Goal: Answer question/provide support

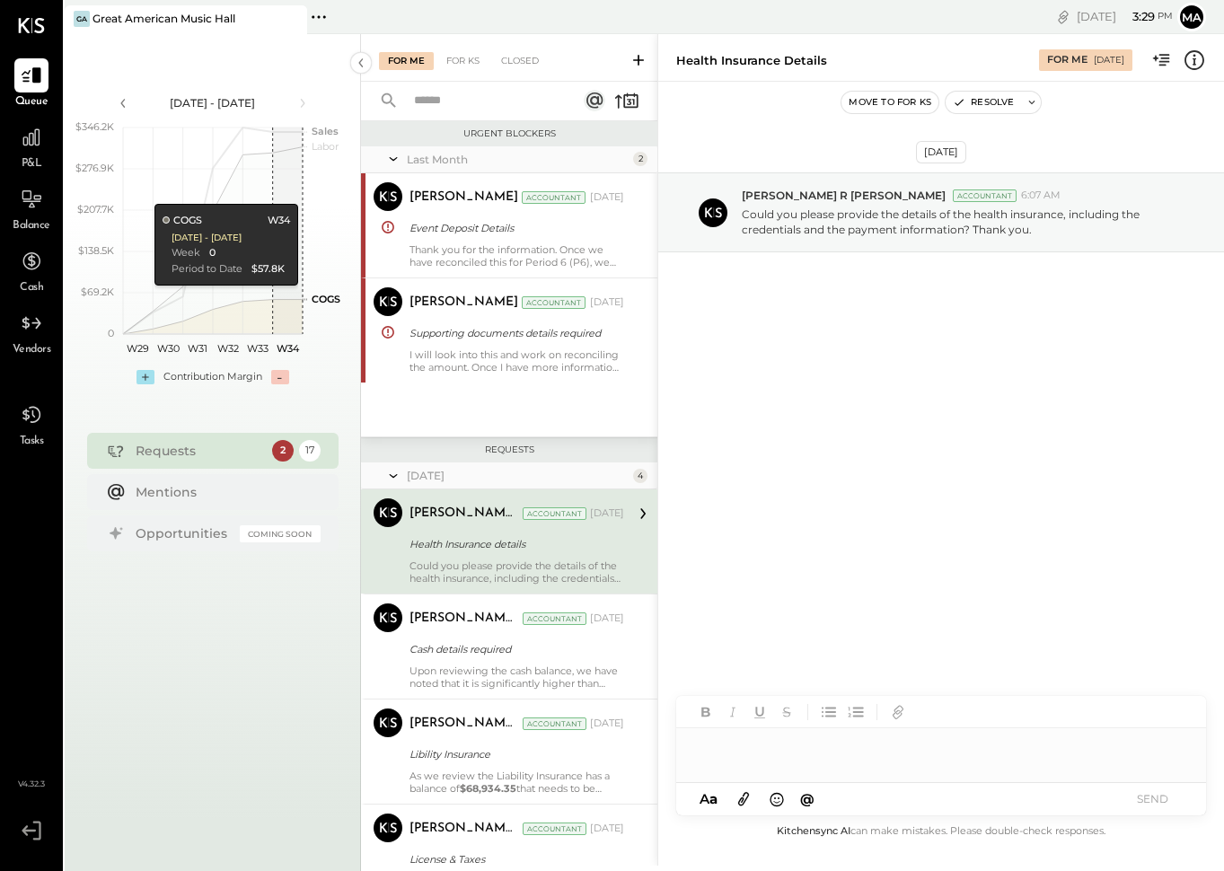
scroll to position [1365, 0]
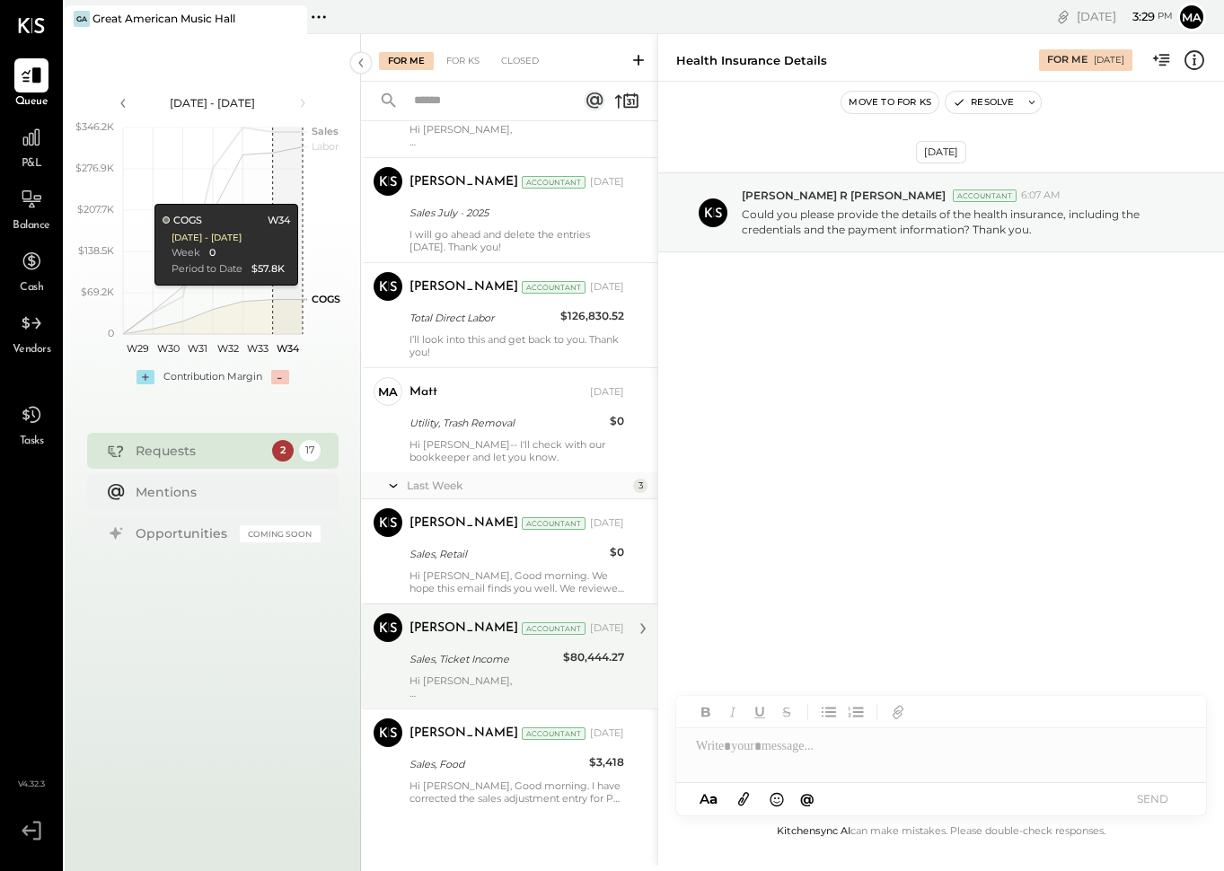
click at [521, 681] on div "Hi [PERSON_NAME], We would appreciate your guidance on how to download the mont…" at bounding box center [516, 686] width 215 height 25
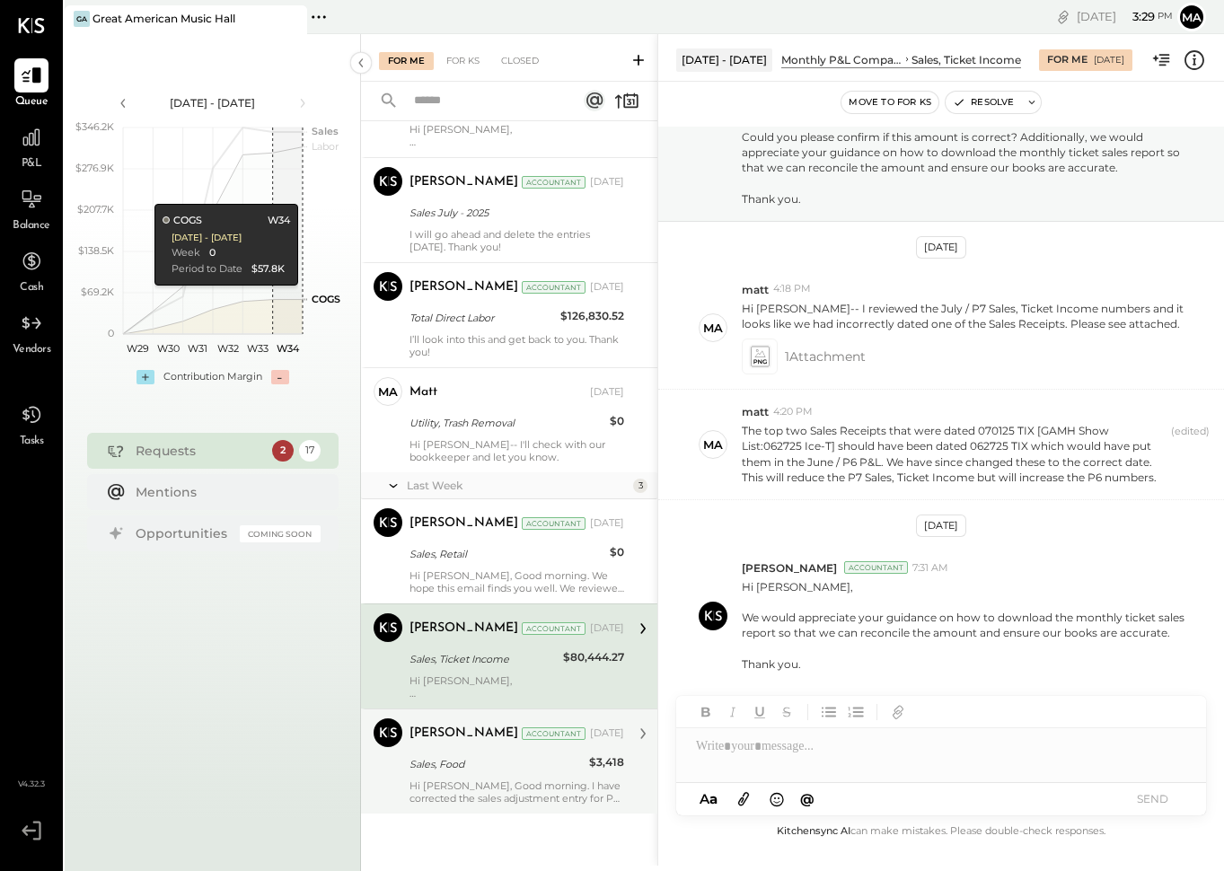
click at [517, 779] on div "[PERSON_NAME] Accountant [DATE] Sales, Food $3,418 Hi [PERSON_NAME], Good morni…" at bounding box center [516, 761] width 215 height 86
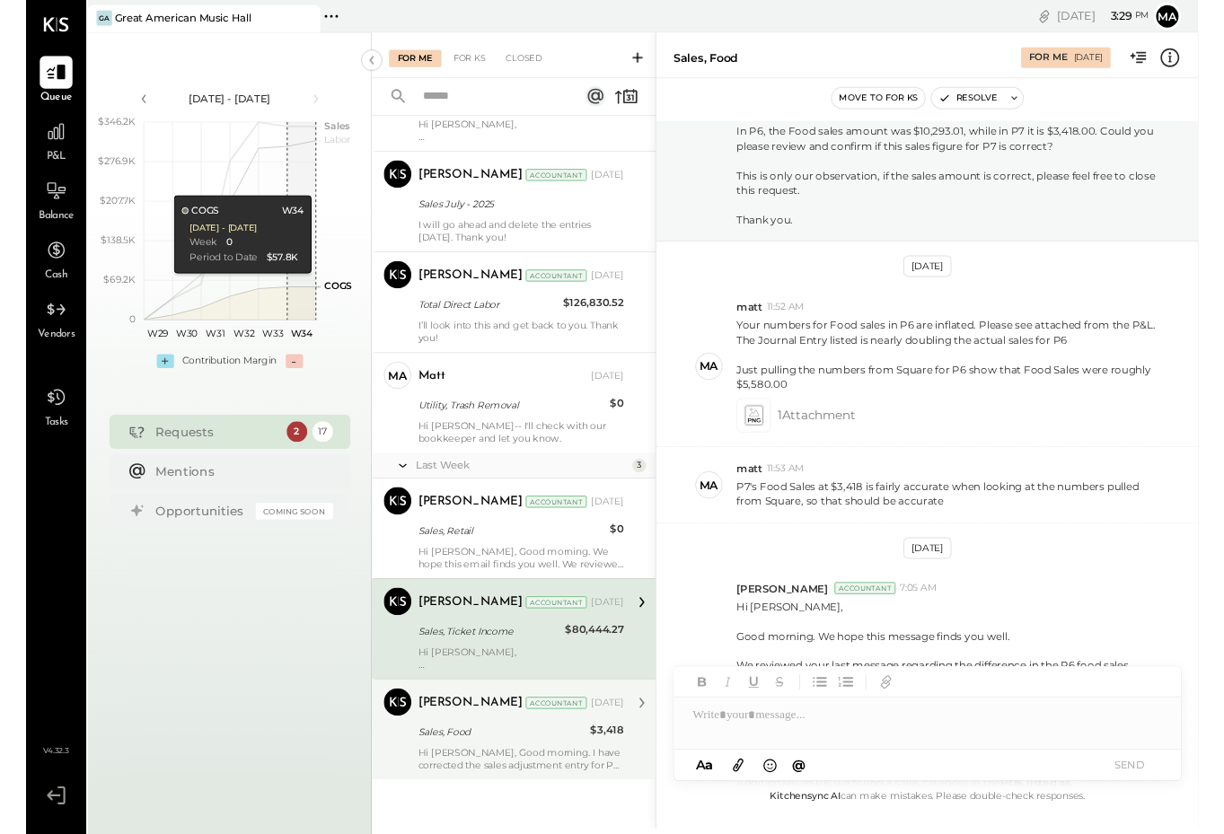
scroll to position [1331, 0]
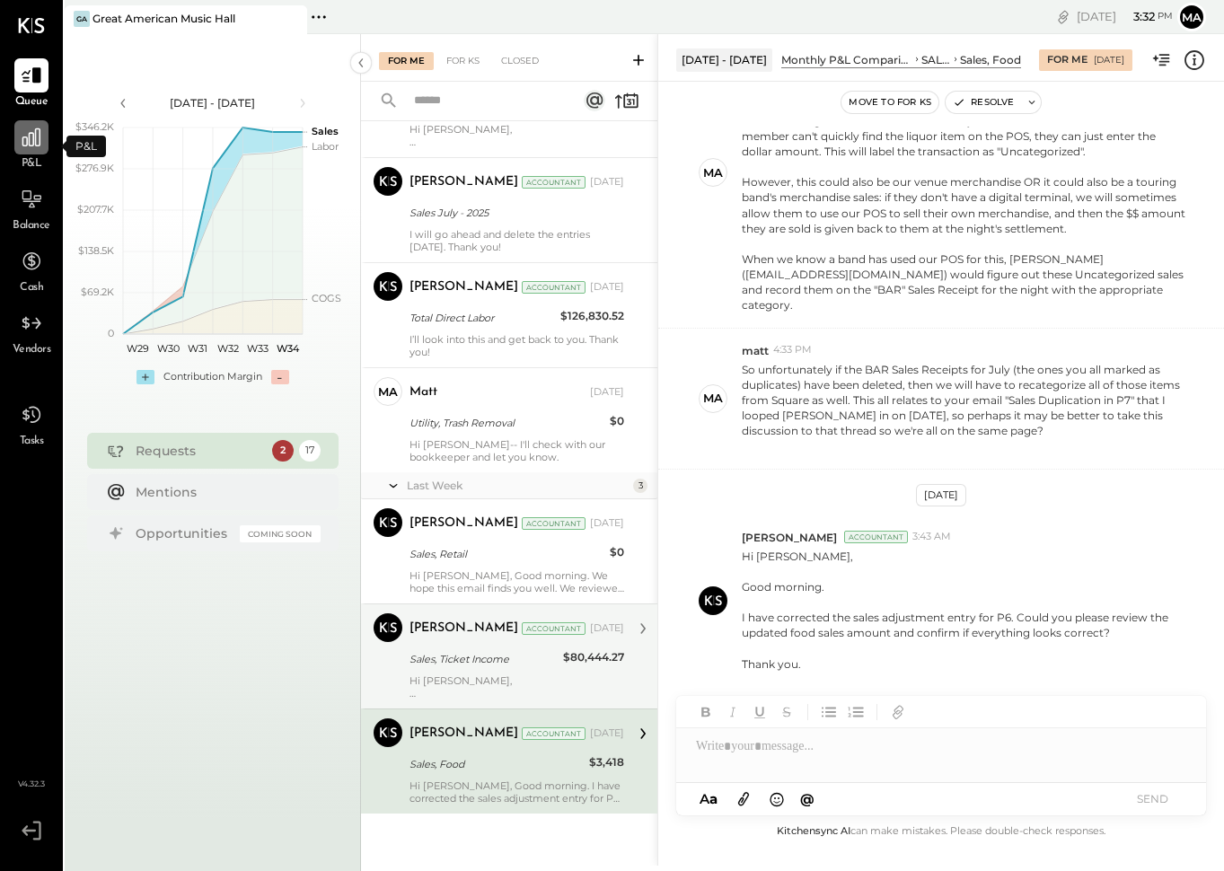
click at [45, 146] on div at bounding box center [31, 137] width 34 height 34
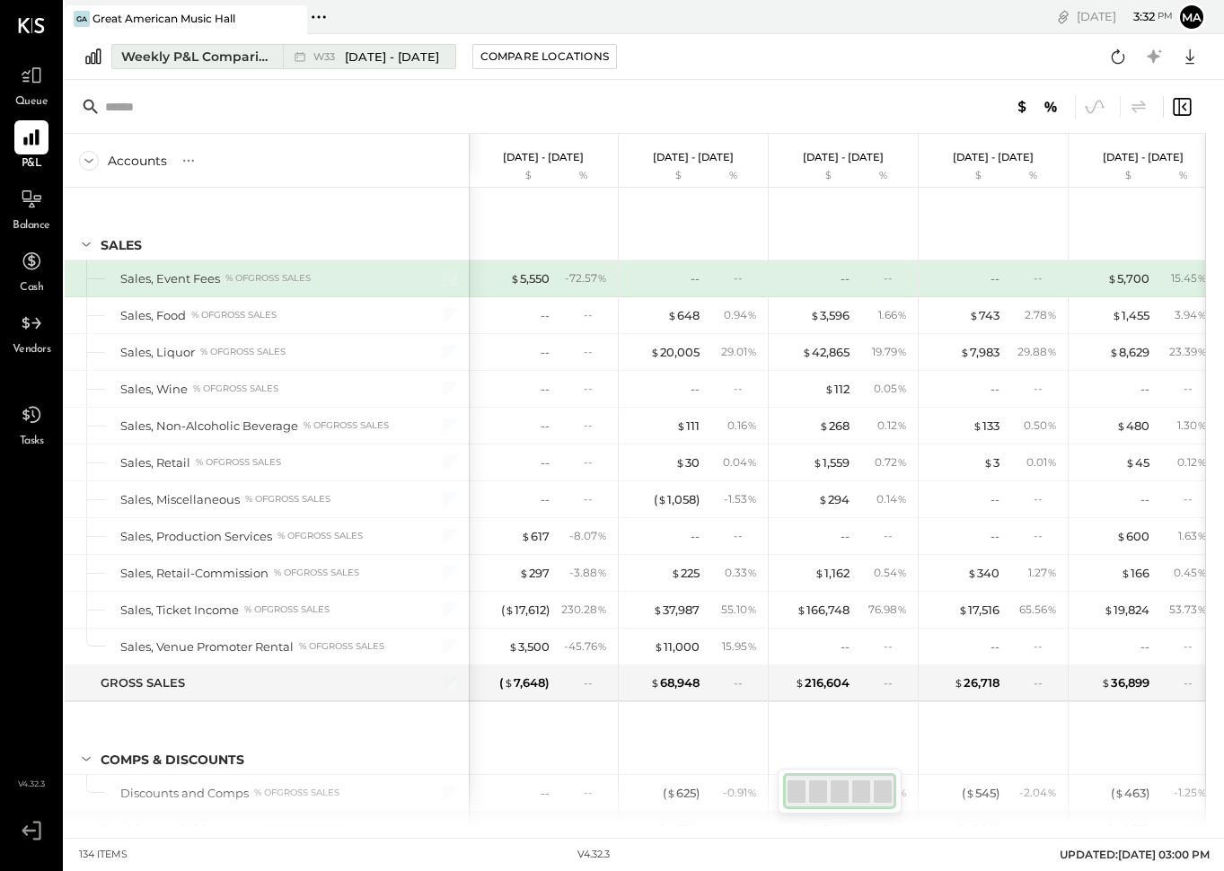
click at [407, 54] on span "[DATE] - [DATE]" at bounding box center [392, 56] width 94 height 17
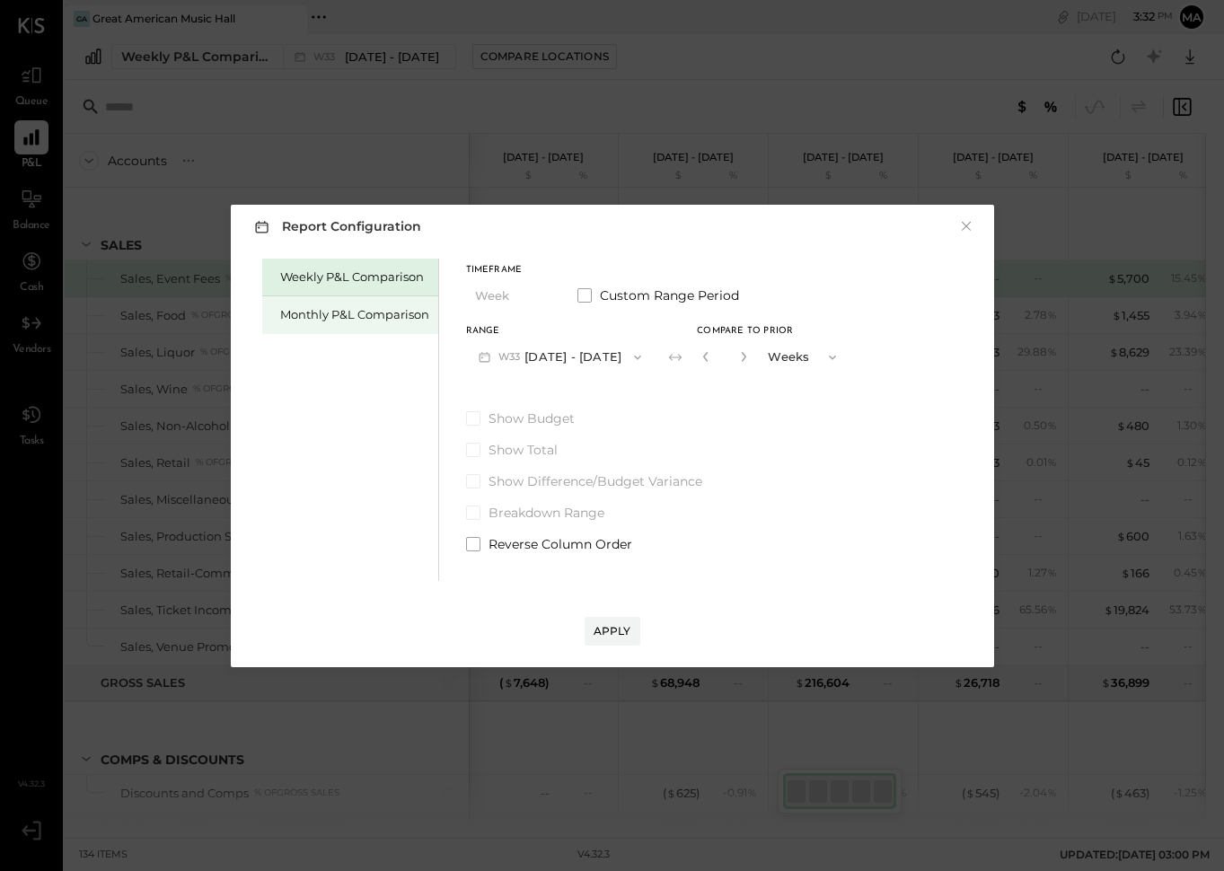
click at [353, 309] on div "Monthly P&L Comparison" at bounding box center [354, 314] width 149 height 17
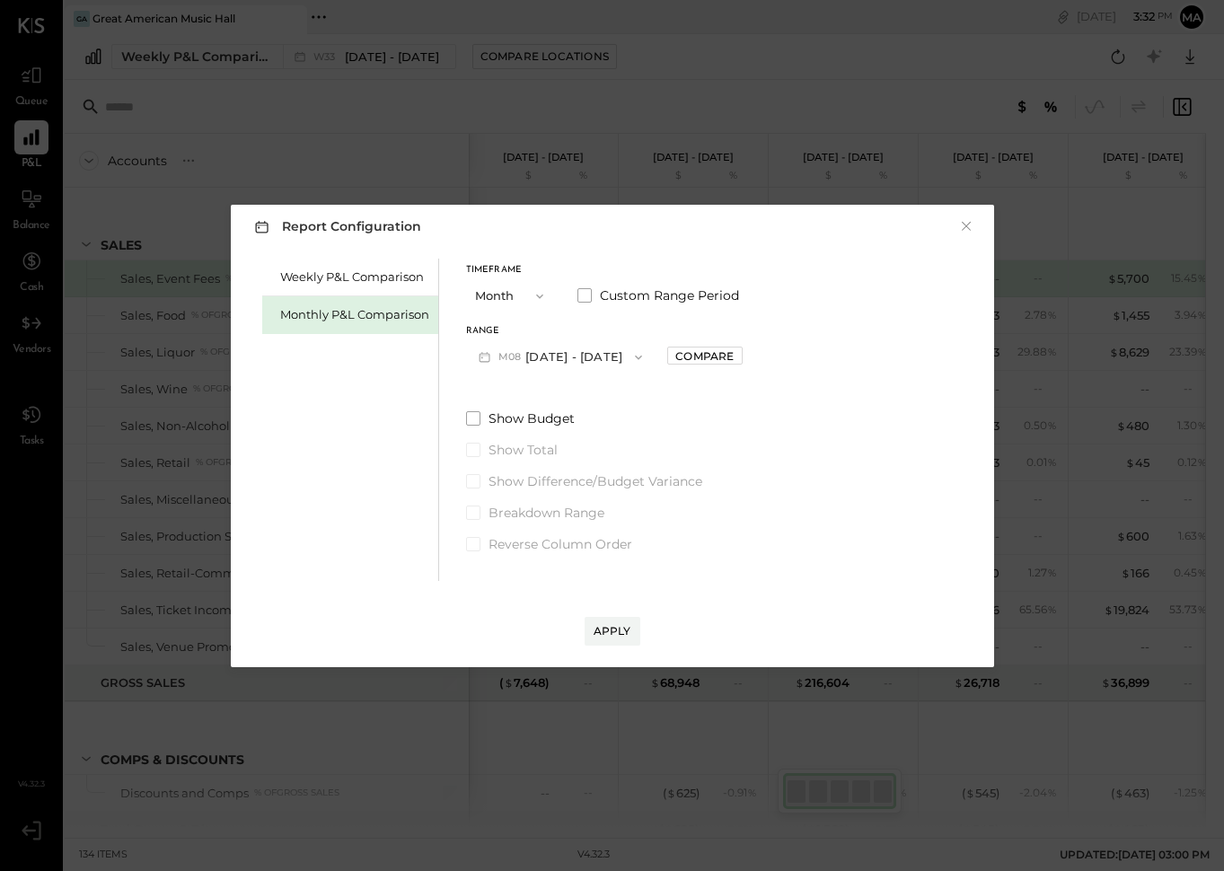
click at [570, 357] on button "M08 [DATE] - [DATE]" at bounding box center [560, 356] width 189 height 33
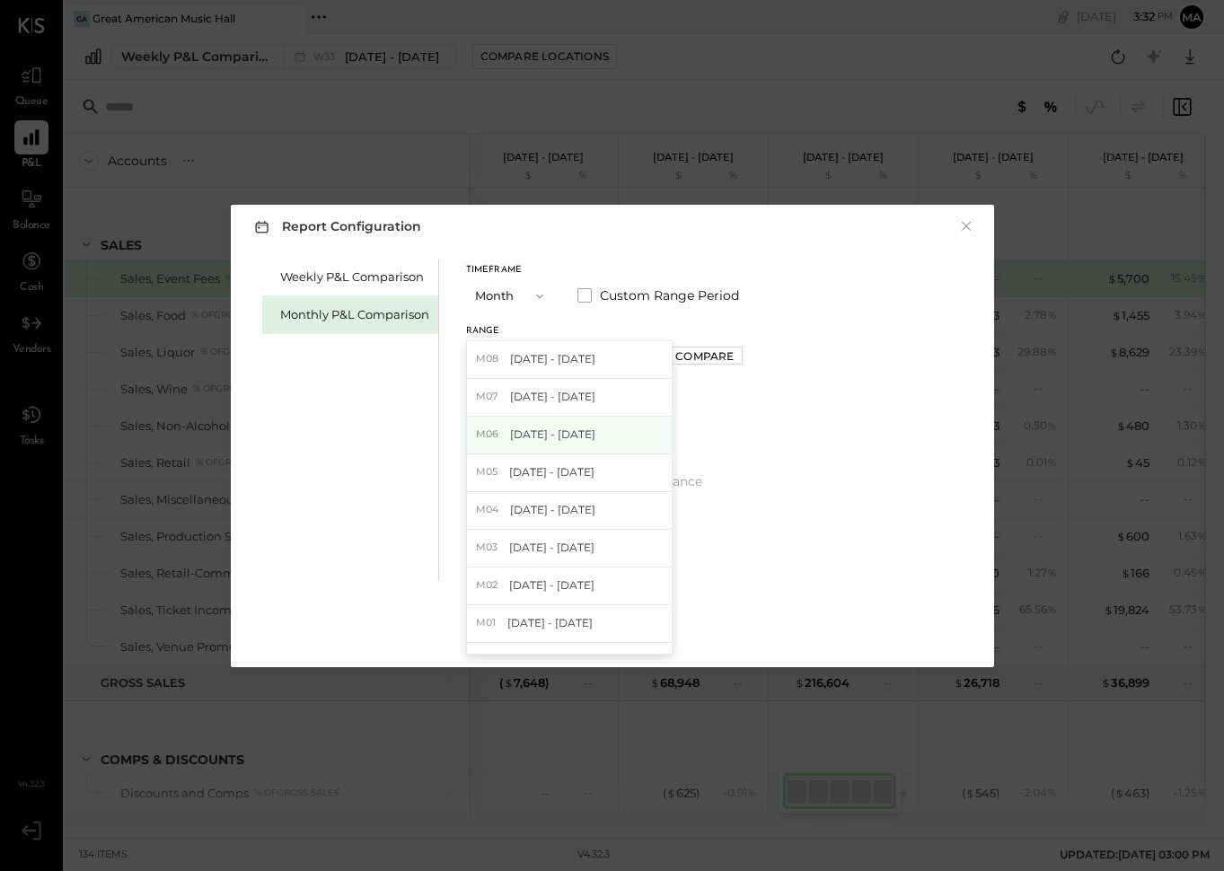
click at [576, 438] on span "[DATE] - [DATE]" at bounding box center [552, 434] width 85 height 15
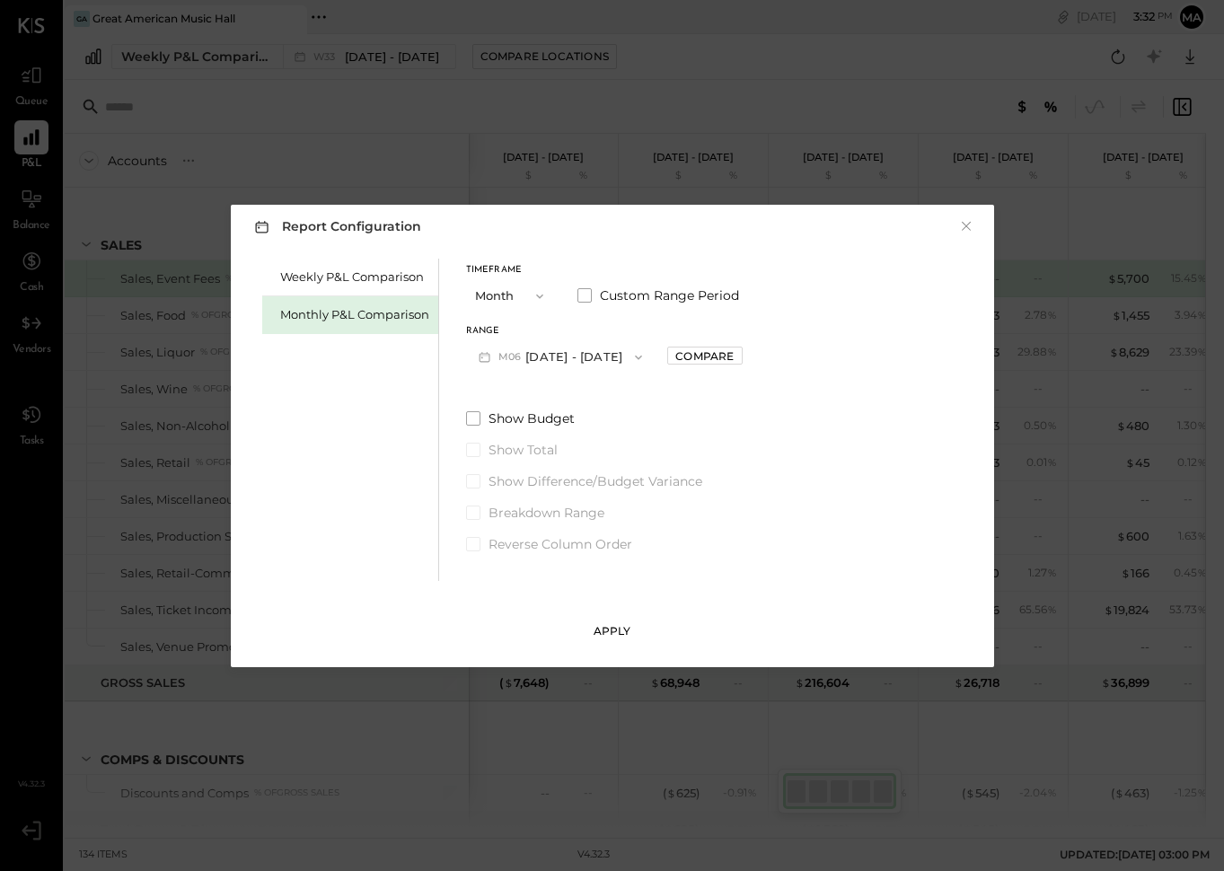
click at [601, 627] on div "Apply" at bounding box center [613, 630] width 38 height 15
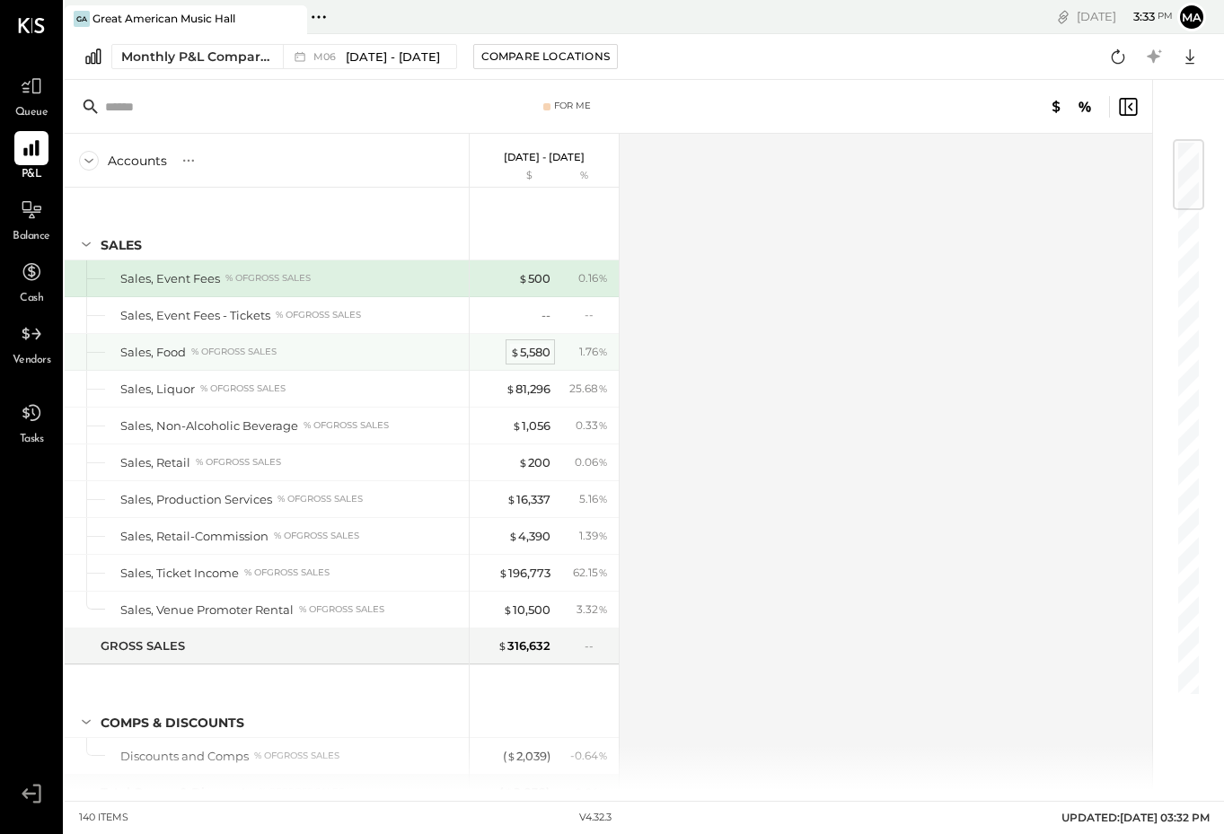
click at [525, 353] on div "$ 5,580" at bounding box center [530, 352] width 40 height 17
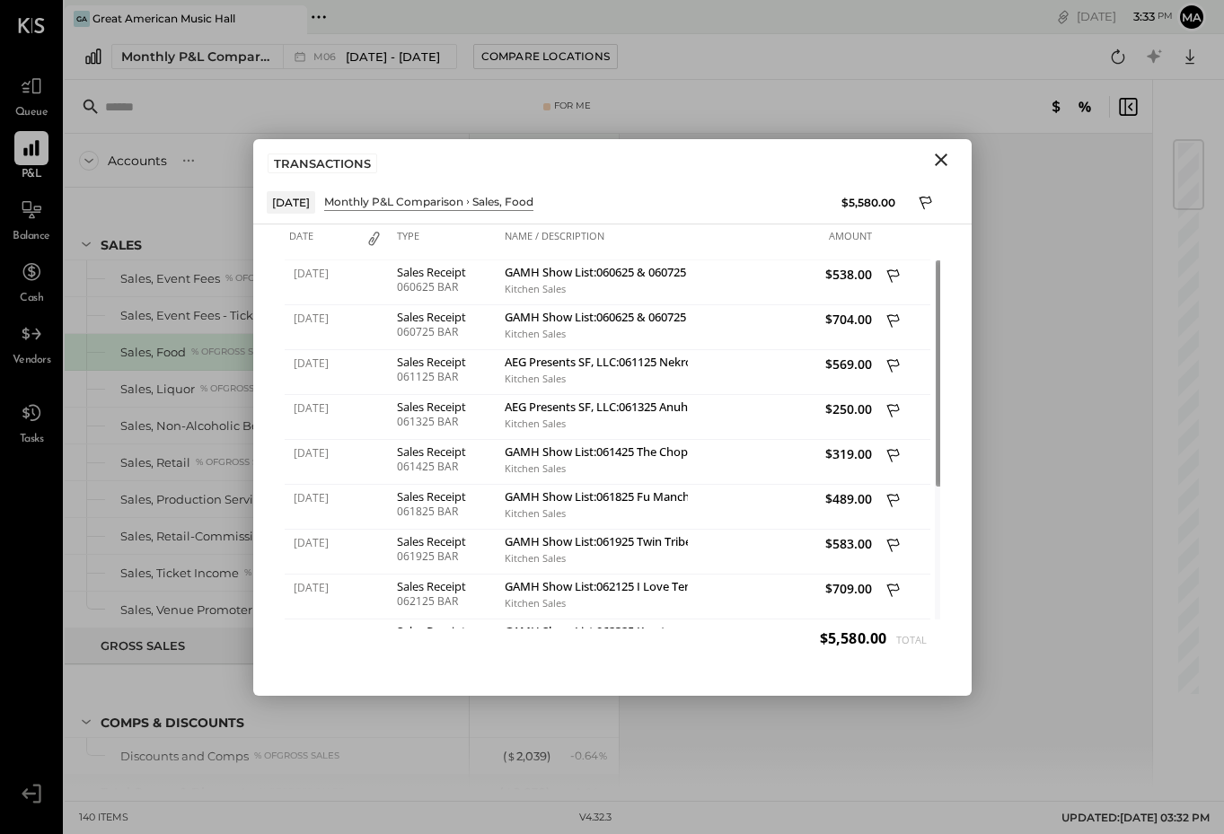
drag, startPoint x: 1021, startPoint y: 265, endPoint x: 1007, endPoint y: 268, distance: 14.8
click at [1020, 265] on div "Accounts S % GL [DATE] - [DATE] $ % SALES Sales, Event Fees % of GROSS SALES Sa…" at bounding box center [610, 462] width 1090 height 656
click at [31, 154] on icon at bounding box center [30, 148] width 17 height 17
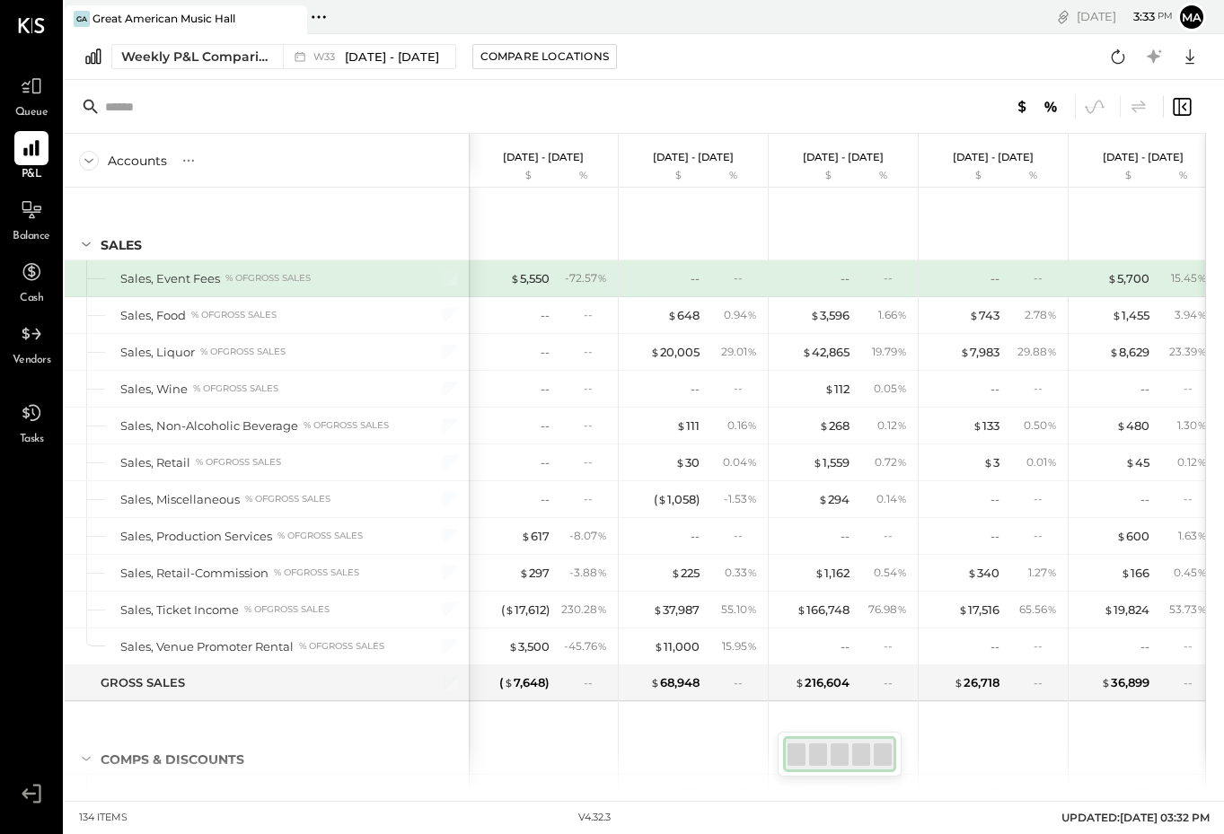
click at [29, 21] on icon at bounding box center [31, 25] width 27 height 15
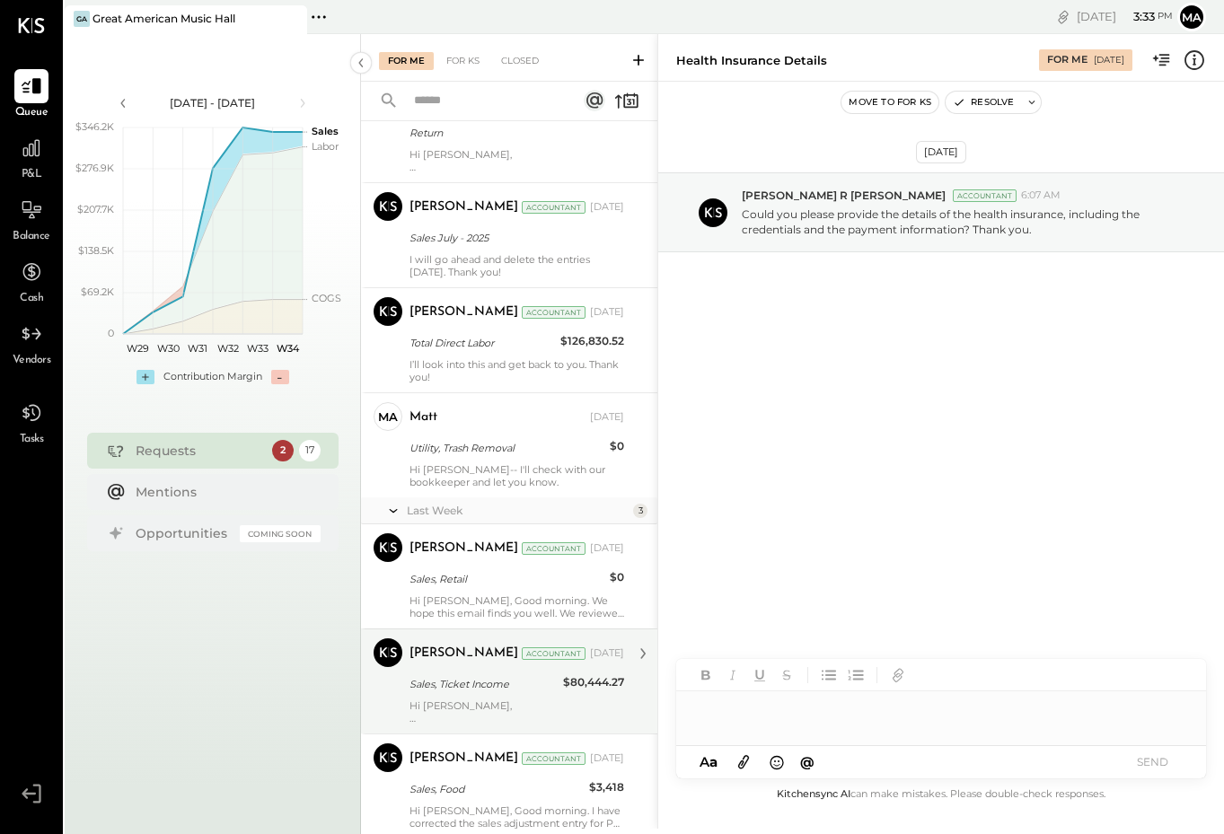
scroll to position [1400, 0]
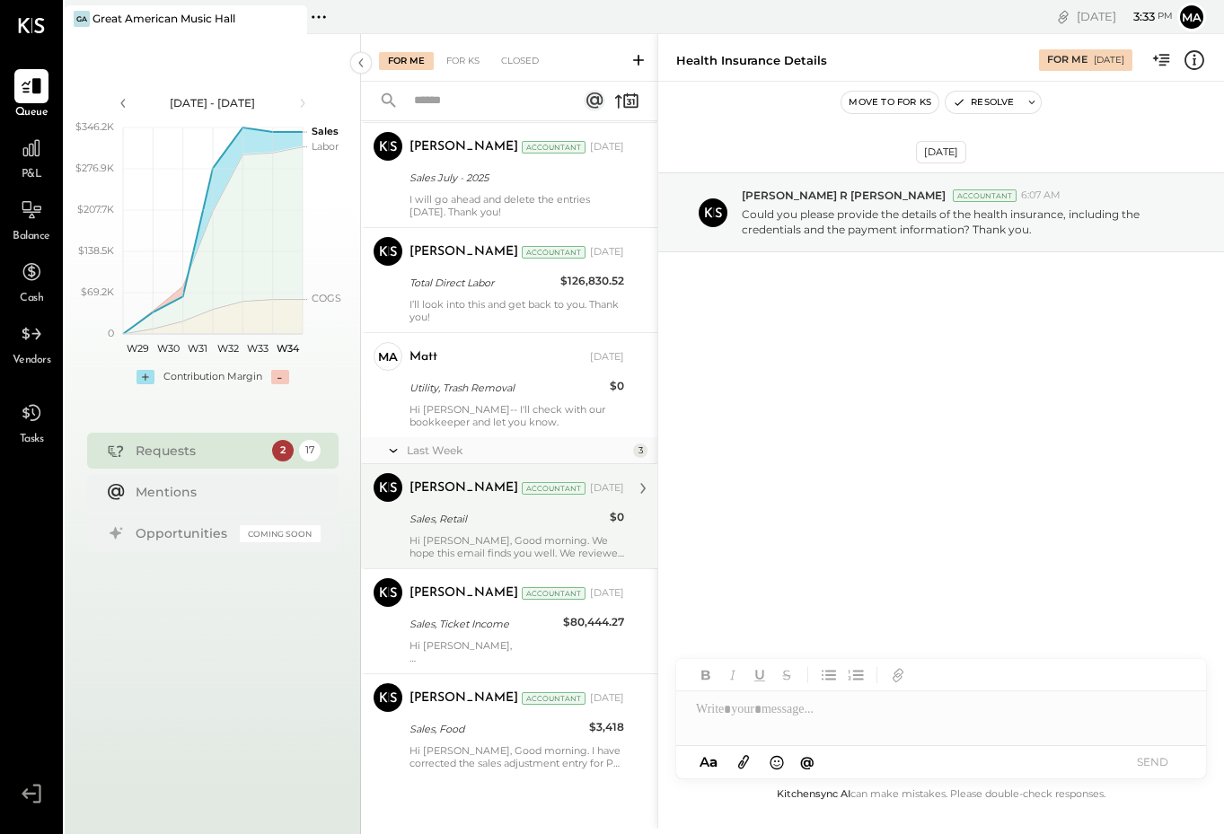
click at [519, 516] on div "Sales, Retail" at bounding box center [506, 519] width 195 height 18
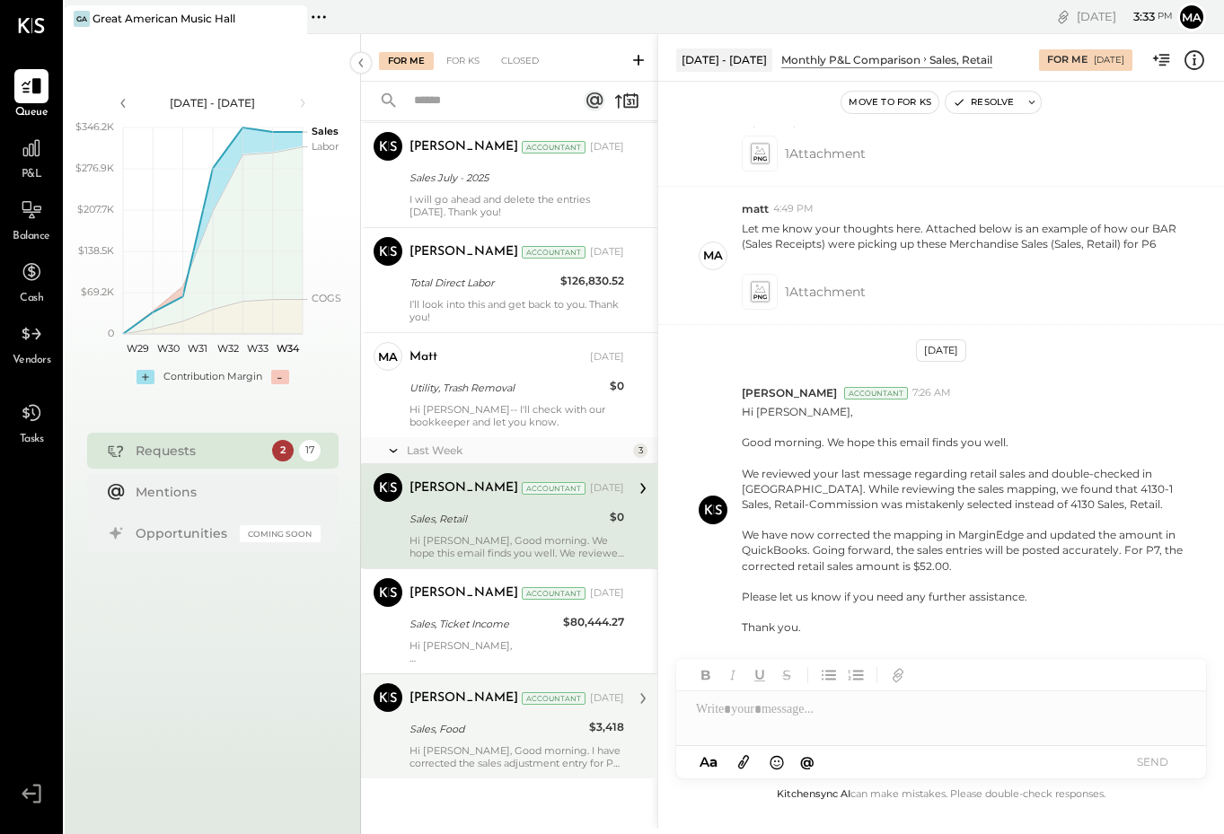
click at [534, 761] on div "Hi [PERSON_NAME], Good morning. I have corrected the sales adjustment entry for…" at bounding box center [516, 756] width 215 height 25
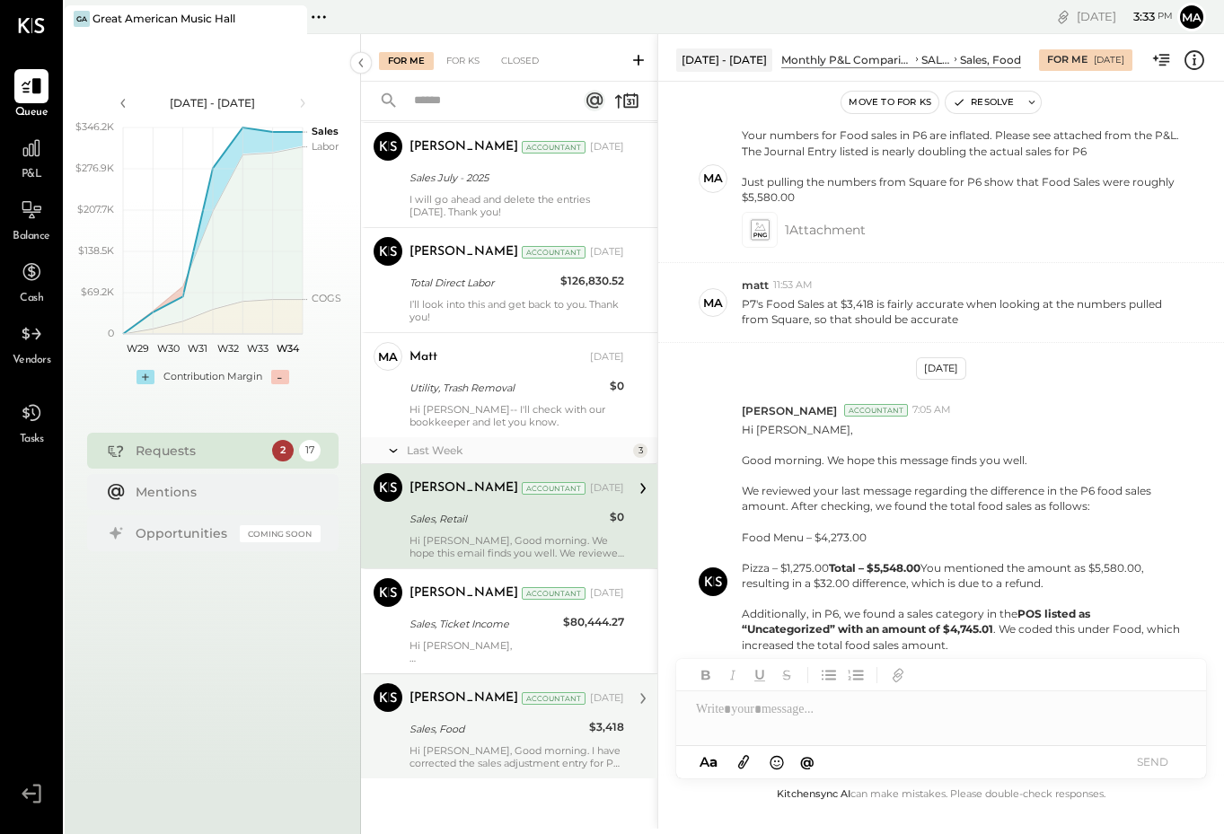
scroll to position [1368, 0]
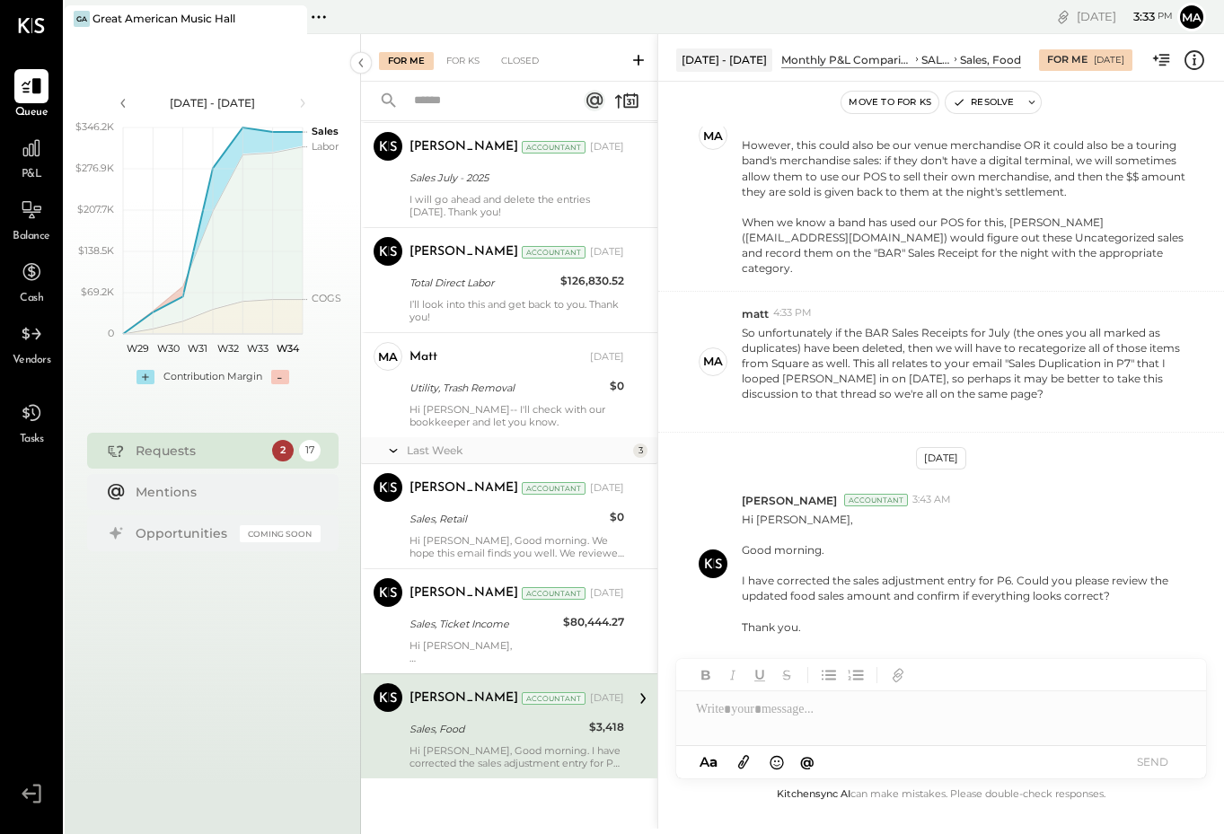
click at [761, 714] on div at bounding box center [941, 709] width 530 height 36
click at [796, 708] on div "**********" at bounding box center [941, 709] width 530 height 36
click at [1154, 759] on button "SEND" at bounding box center [1152, 762] width 72 height 24
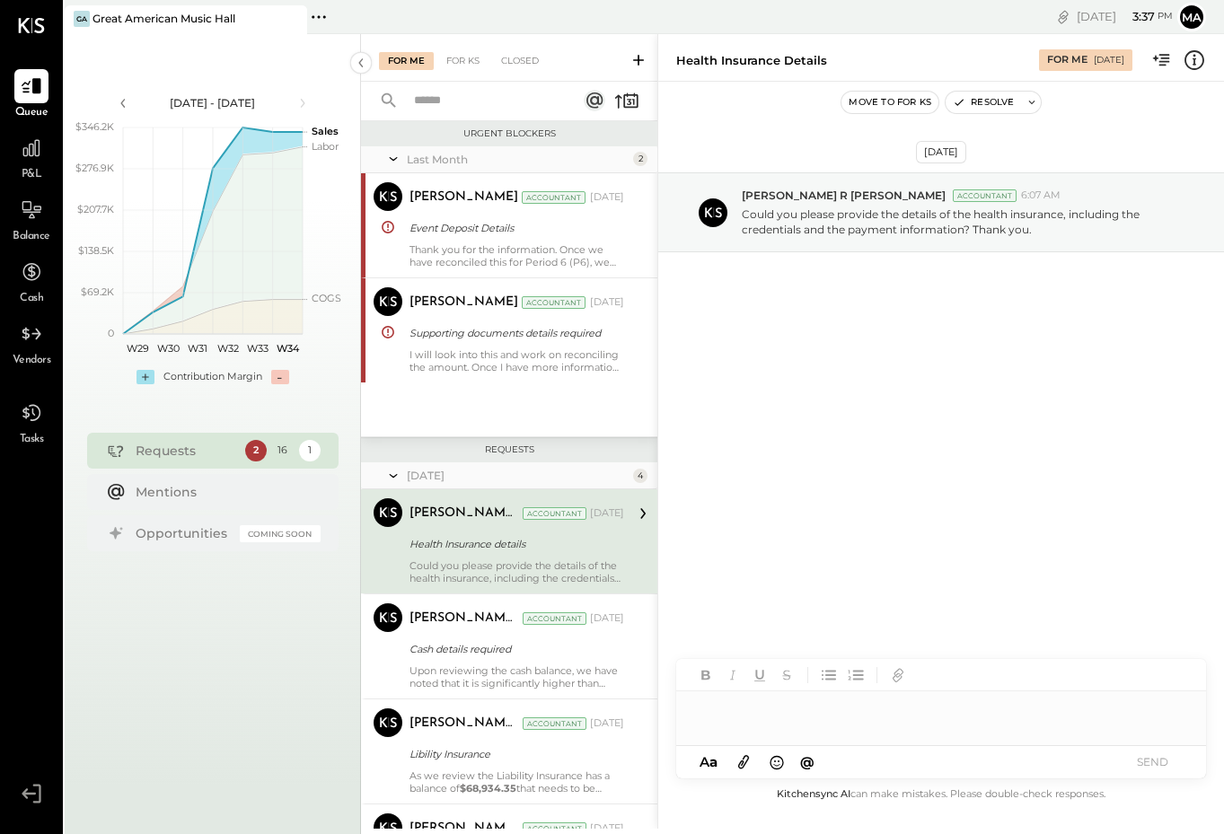
click at [392, 99] on icon at bounding box center [389, 100] width 14 height 14
click at [388, 101] on icon at bounding box center [389, 101] width 20 height 20
click at [466, 64] on div "For KS" at bounding box center [462, 61] width 51 height 18
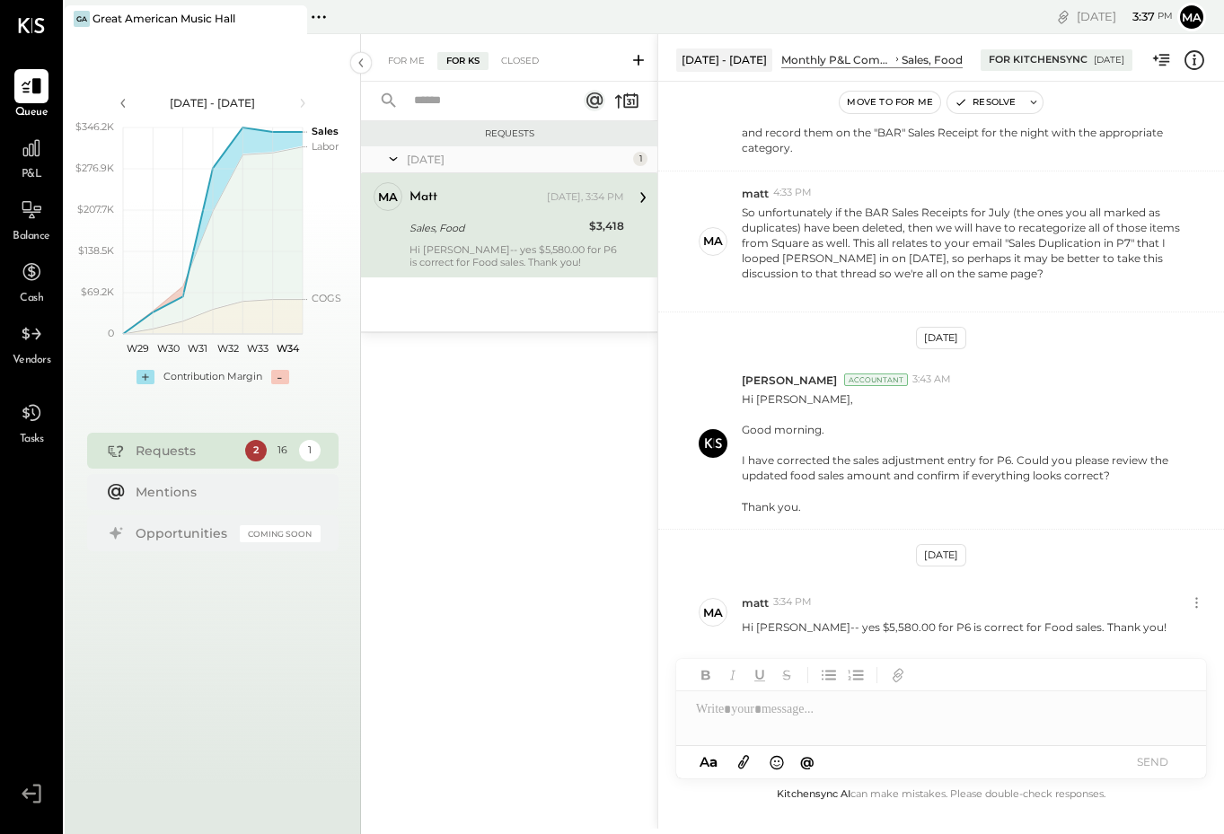
click at [407, 104] on input "text" at bounding box center [484, 101] width 163 height 30
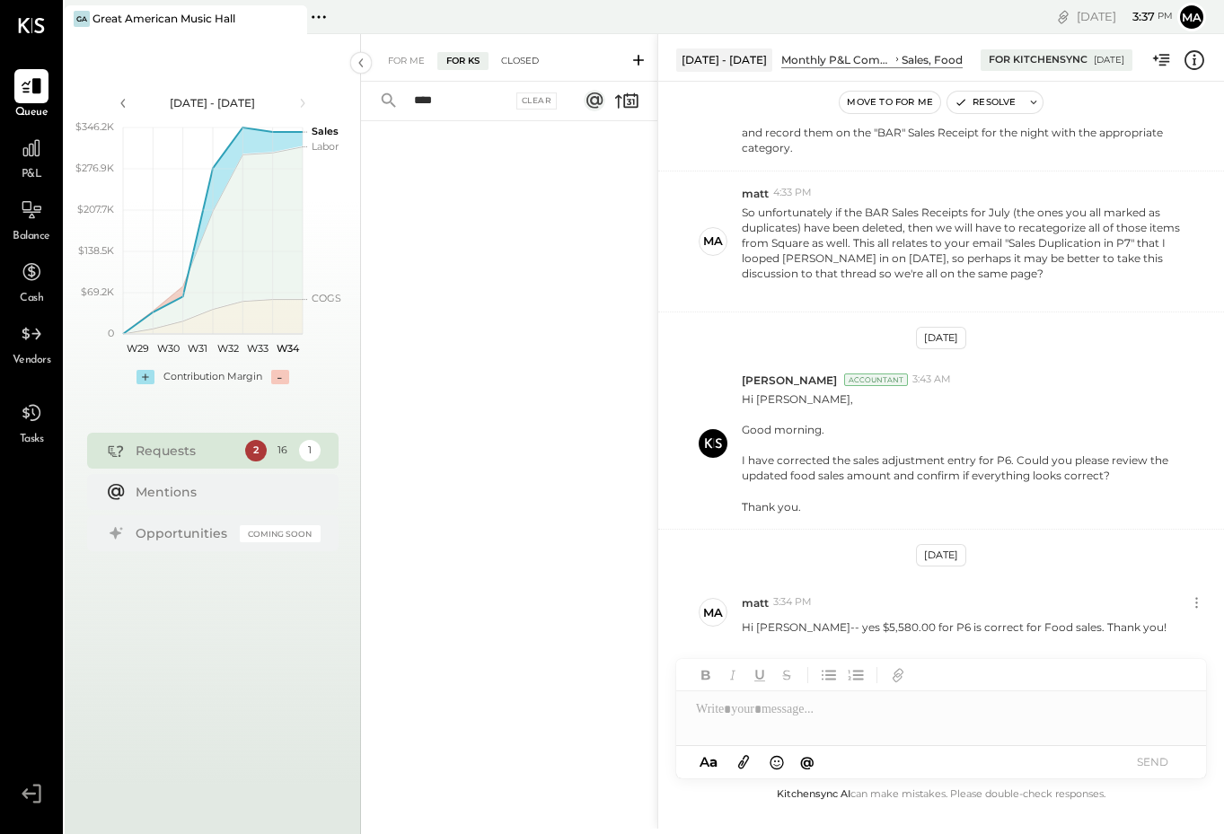
type input "****"
click at [511, 55] on div "Closed" at bounding box center [520, 61] width 56 height 18
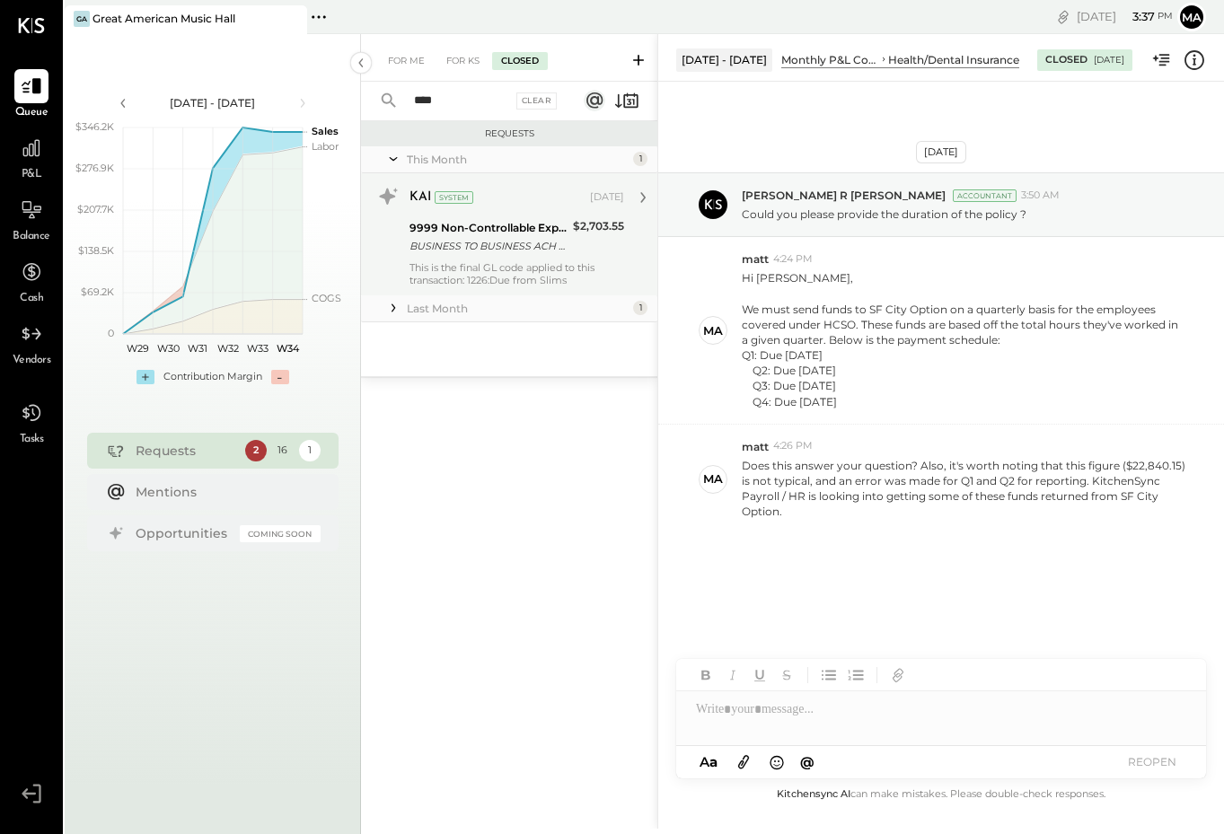
click at [447, 275] on div "This is the final GL code applied to this transaction: 1226:Due from Slims" at bounding box center [516, 273] width 215 height 25
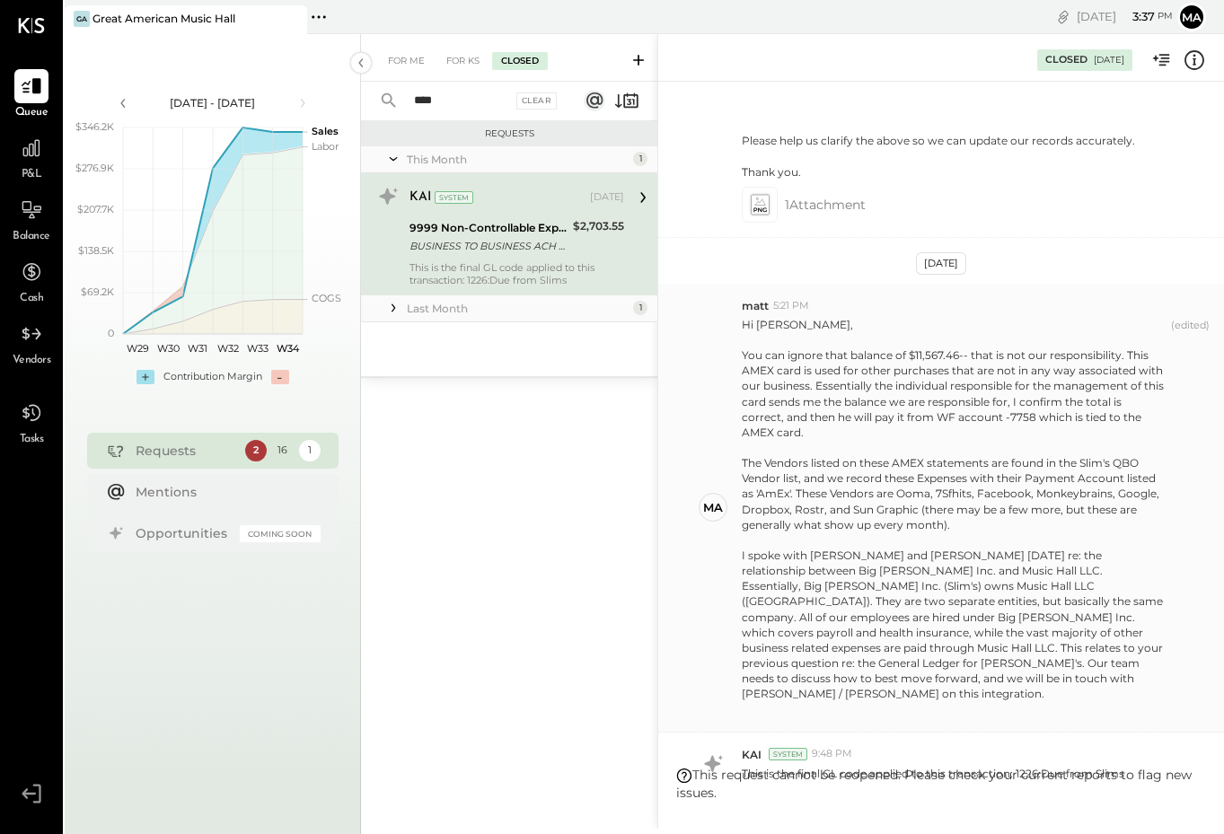
scroll to position [809, 0]
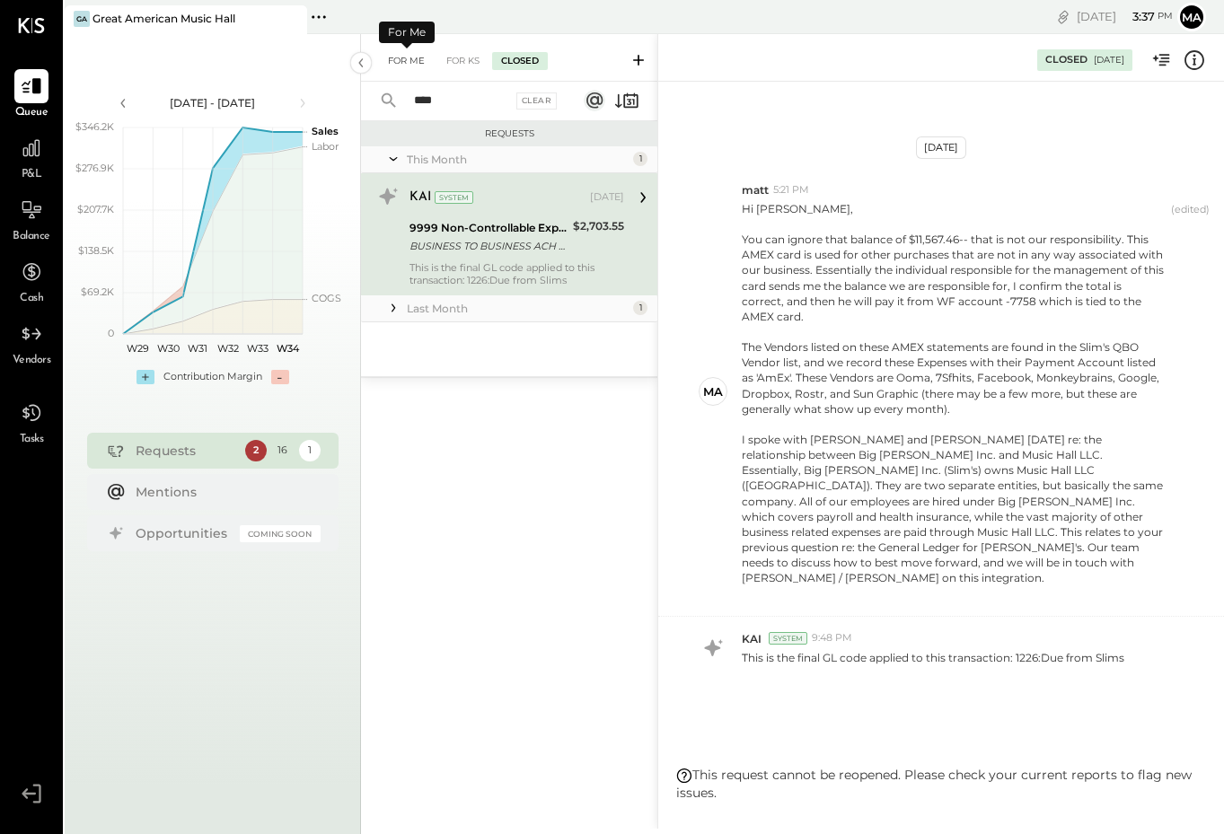
click at [400, 62] on div "For Me" at bounding box center [406, 61] width 55 height 18
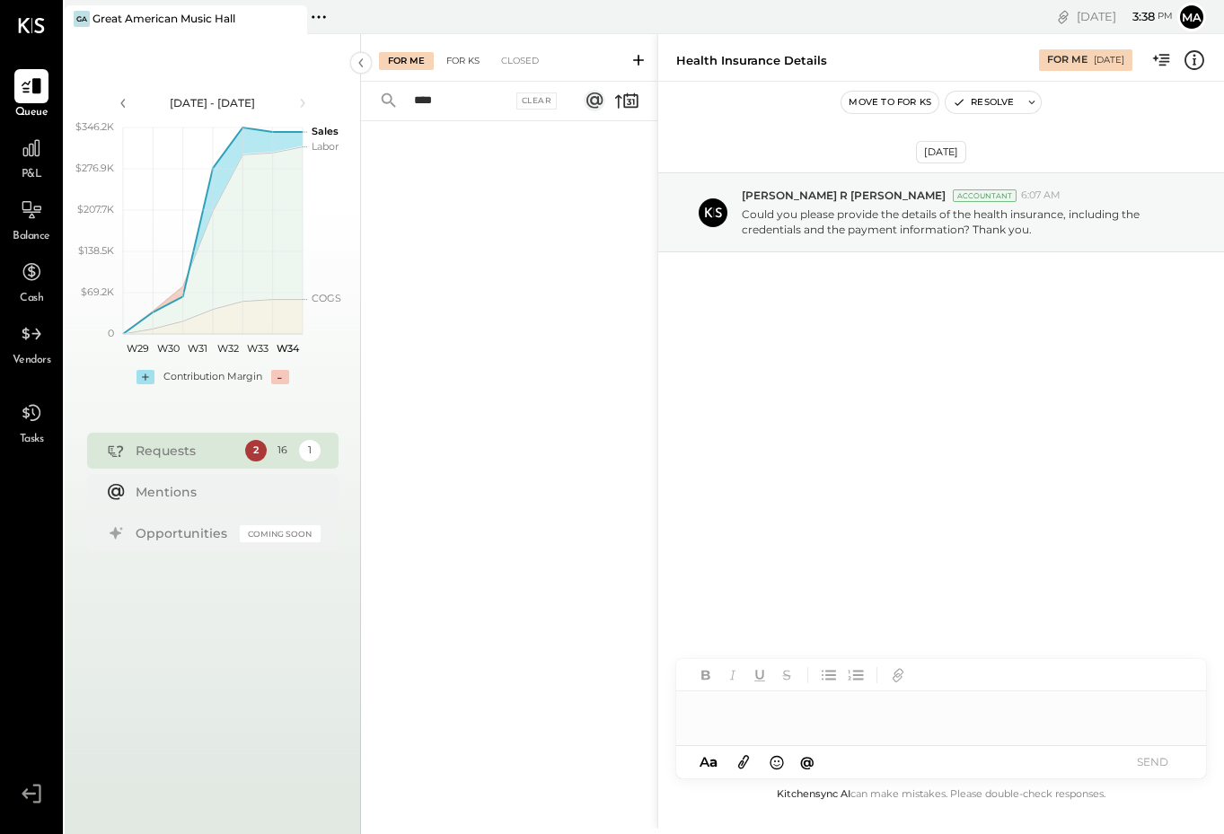
click at [462, 64] on div "For KS" at bounding box center [462, 61] width 51 height 18
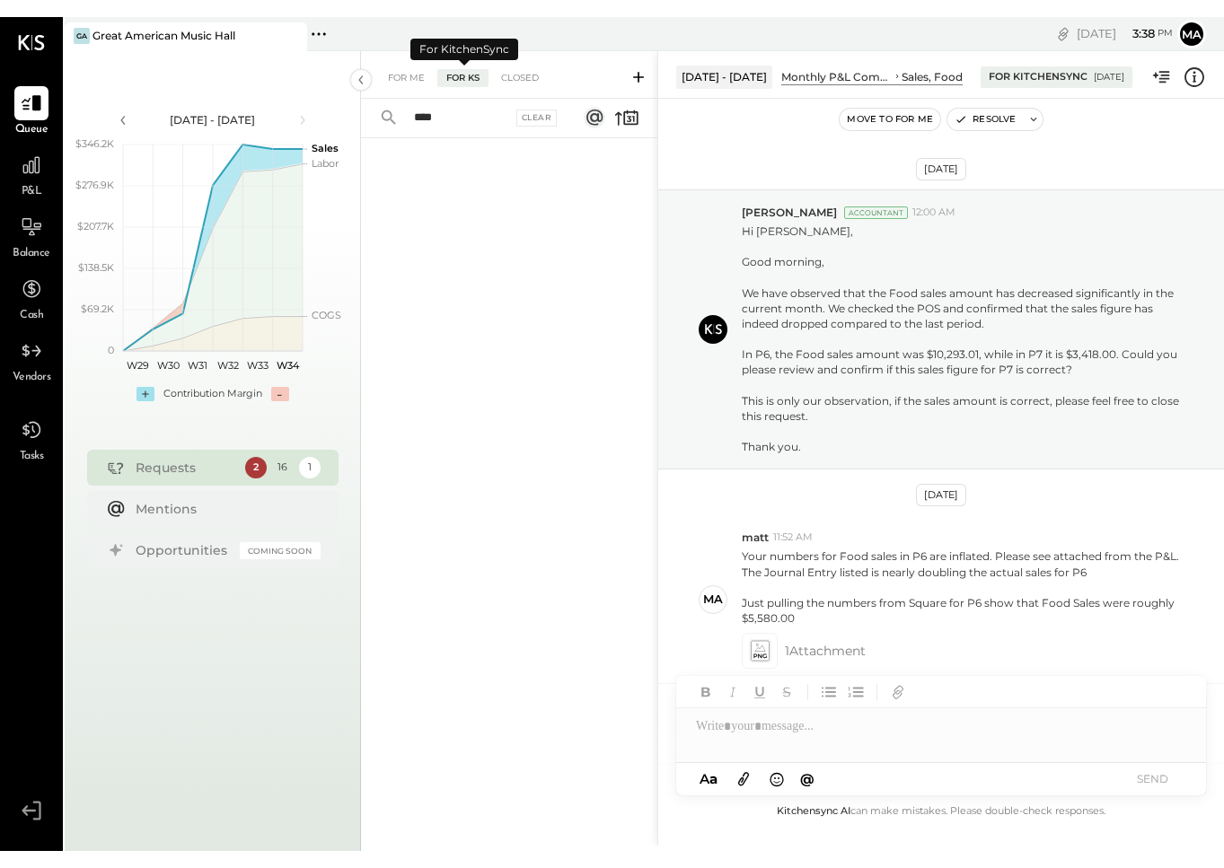
scroll to position [1488, 0]
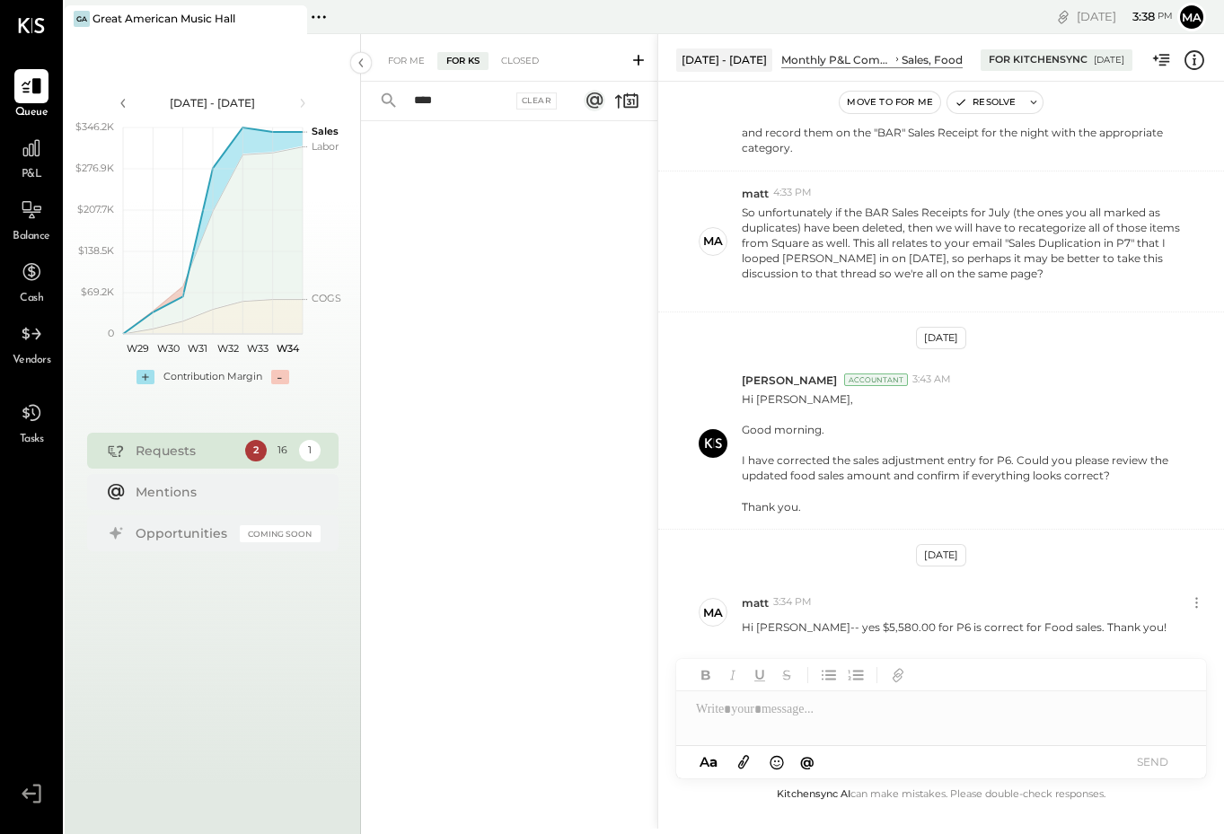
click at [635, 59] on icon at bounding box center [638, 60] width 18 height 18
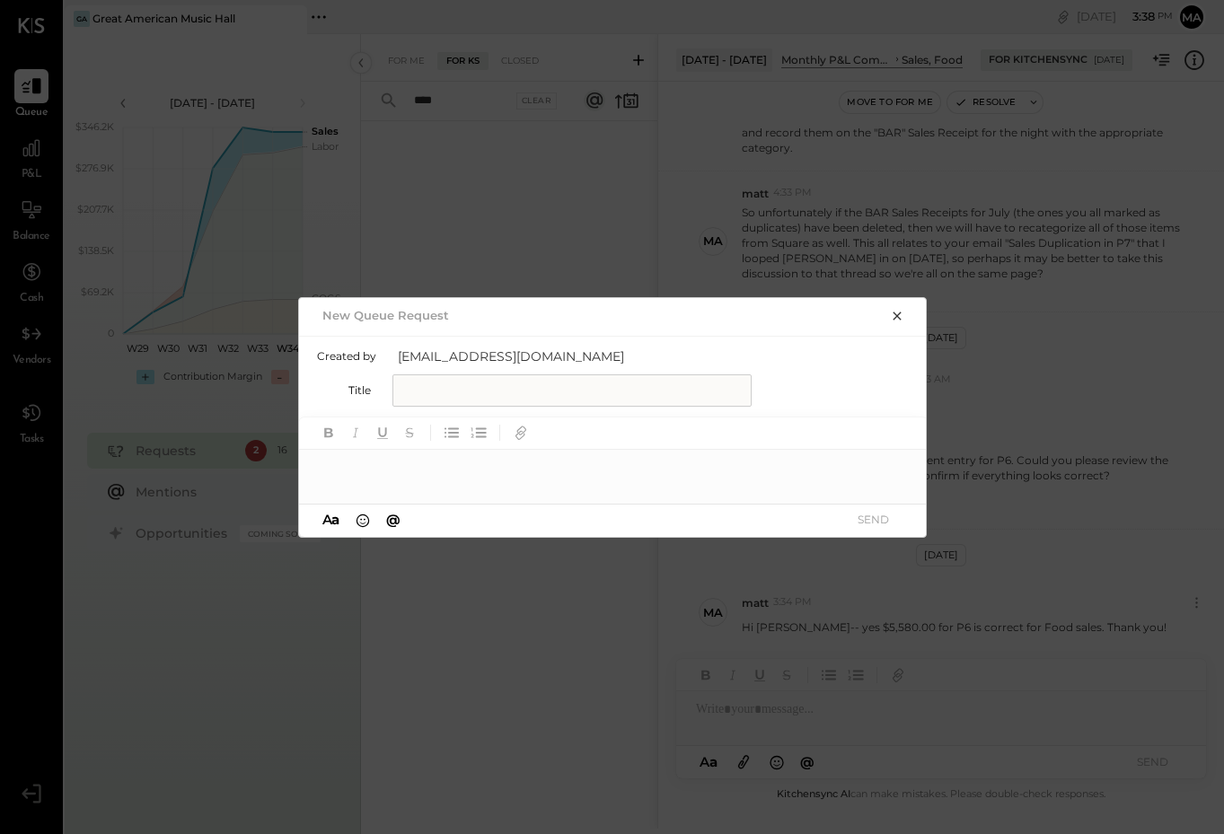
click at [431, 387] on input "text" at bounding box center [571, 390] width 359 height 32
type input "**********"
click at [369, 479] on div at bounding box center [613, 468] width 629 height 36
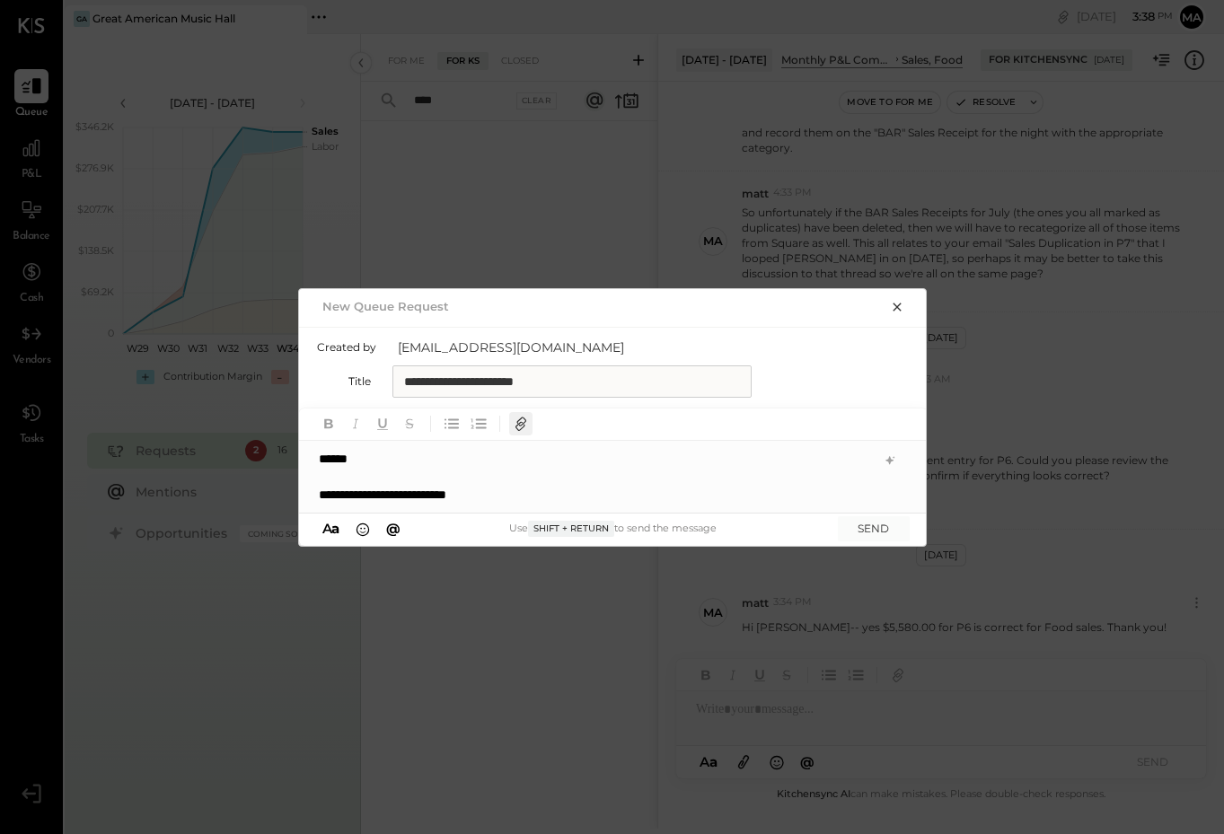
click at [525, 421] on icon "button" at bounding box center [520, 422] width 9 height 9
click at [890, 460] on icon at bounding box center [889, 460] width 8 height 8
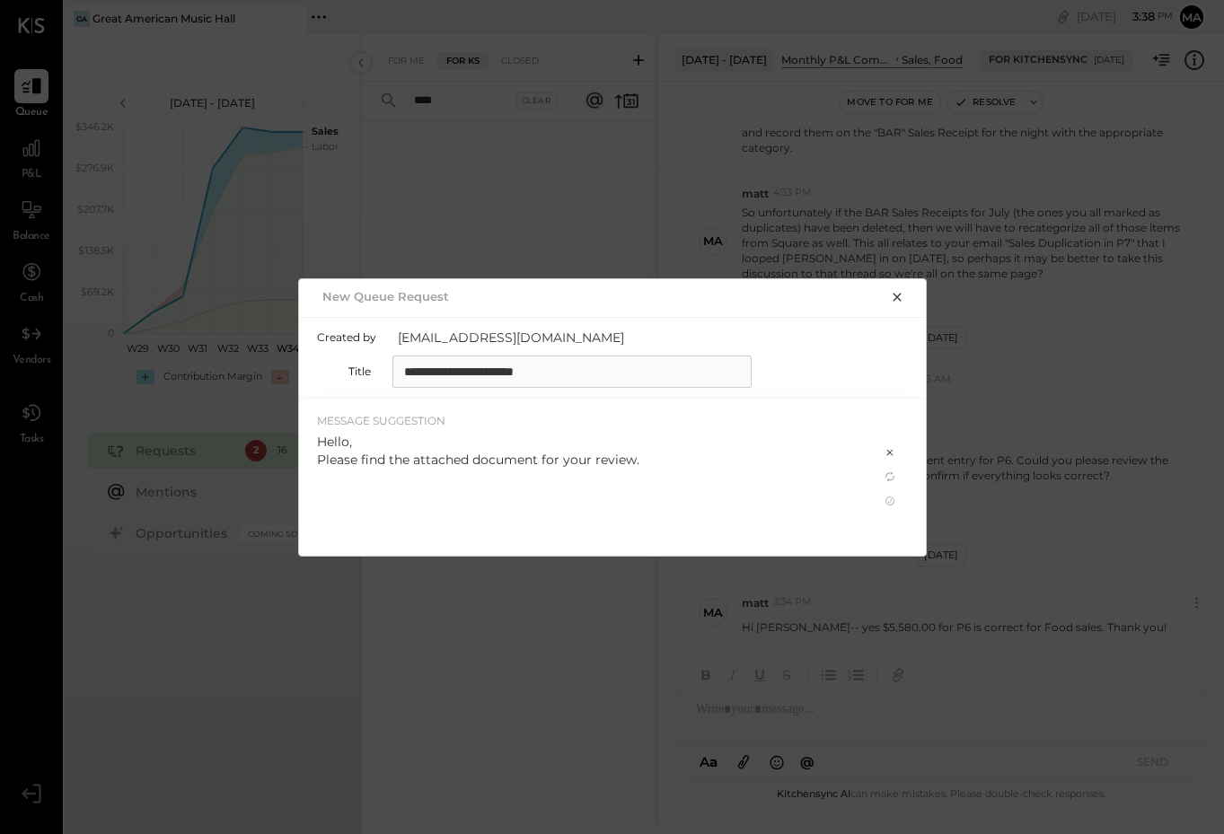
click at [902, 300] on icon "button" at bounding box center [897, 297] width 14 height 14
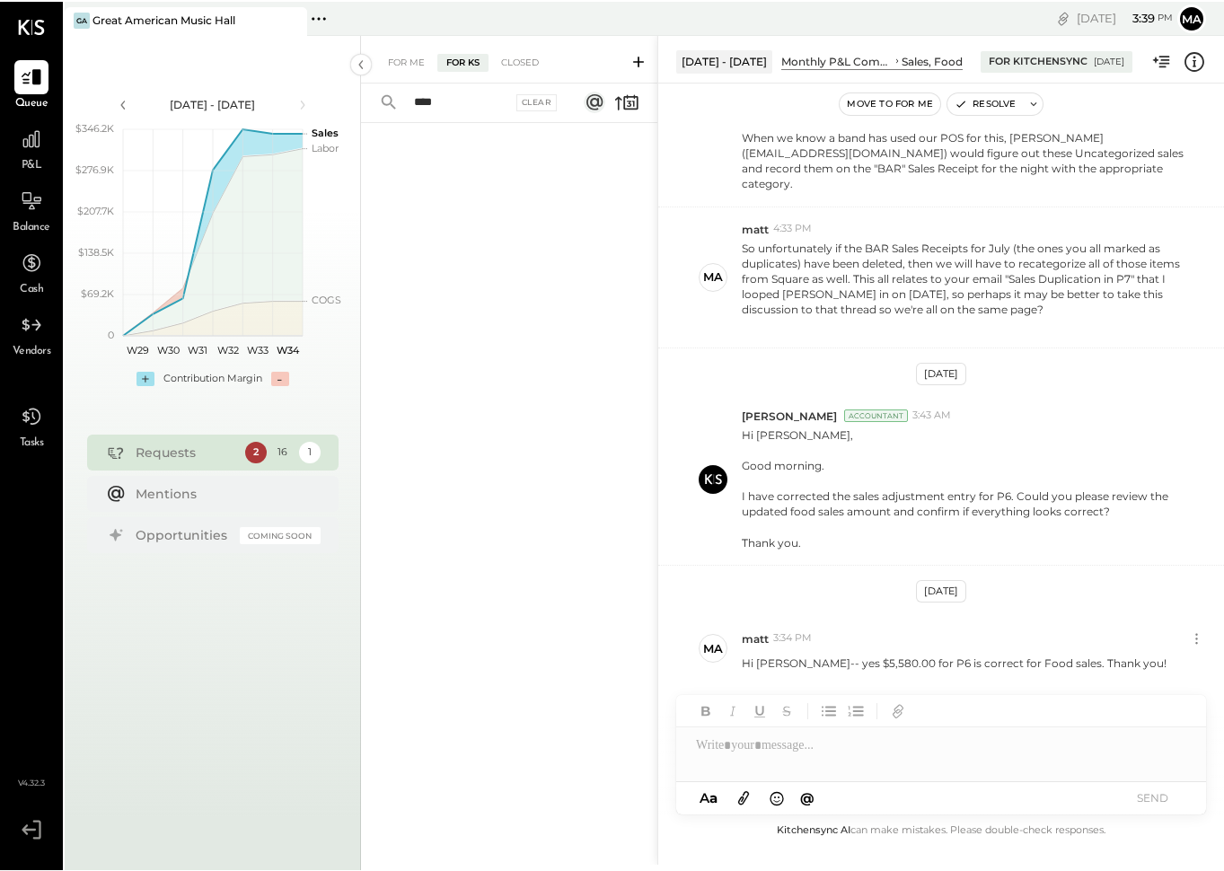
scroll to position [1451, 0]
click at [643, 59] on icon at bounding box center [638, 60] width 18 height 18
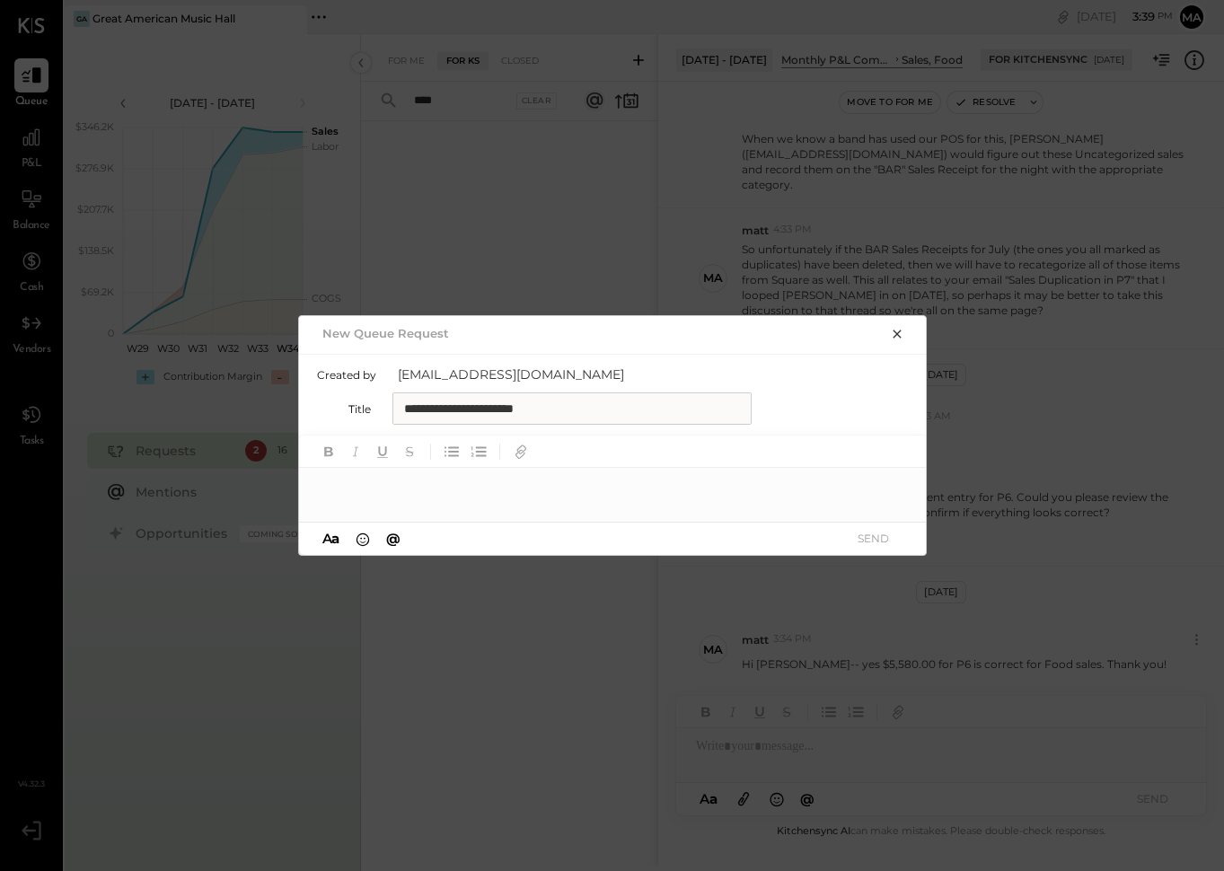
click at [900, 335] on icon "button" at bounding box center [897, 334] width 8 height 8
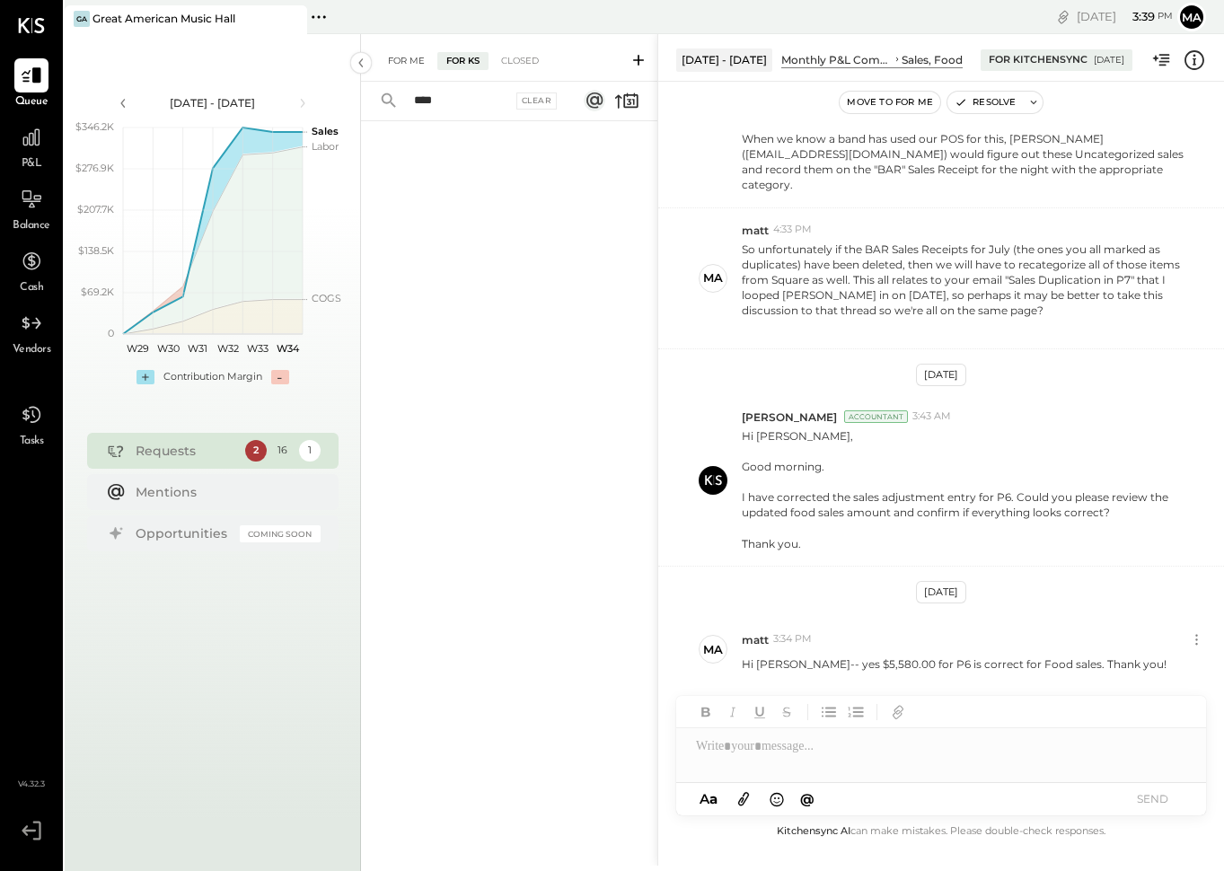
click at [419, 66] on div "For Me" at bounding box center [406, 61] width 55 height 18
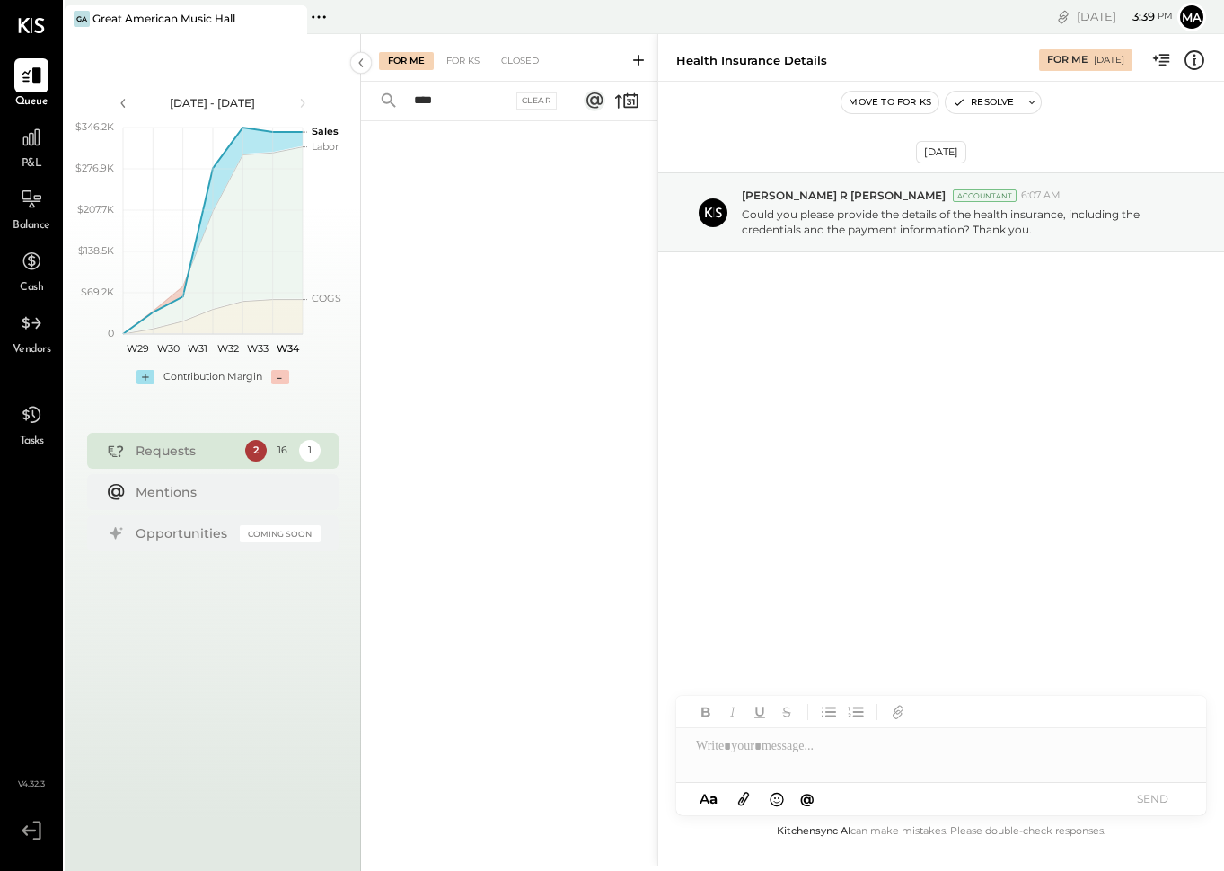
drag, startPoint x: 400, startPoint y: 108, endPoint x: 429, endPoint y: 95, distance: 32.2
click at [400, 107] on div "**** Clear" at bounding box center [472, 101] width 223 height 39
click at [429, 95] on input "****" at bounding box center [457, 101] width 109 height 30
click at [524, 106] on div "Clear" at bounding box center [536, 100] width 41 height 17
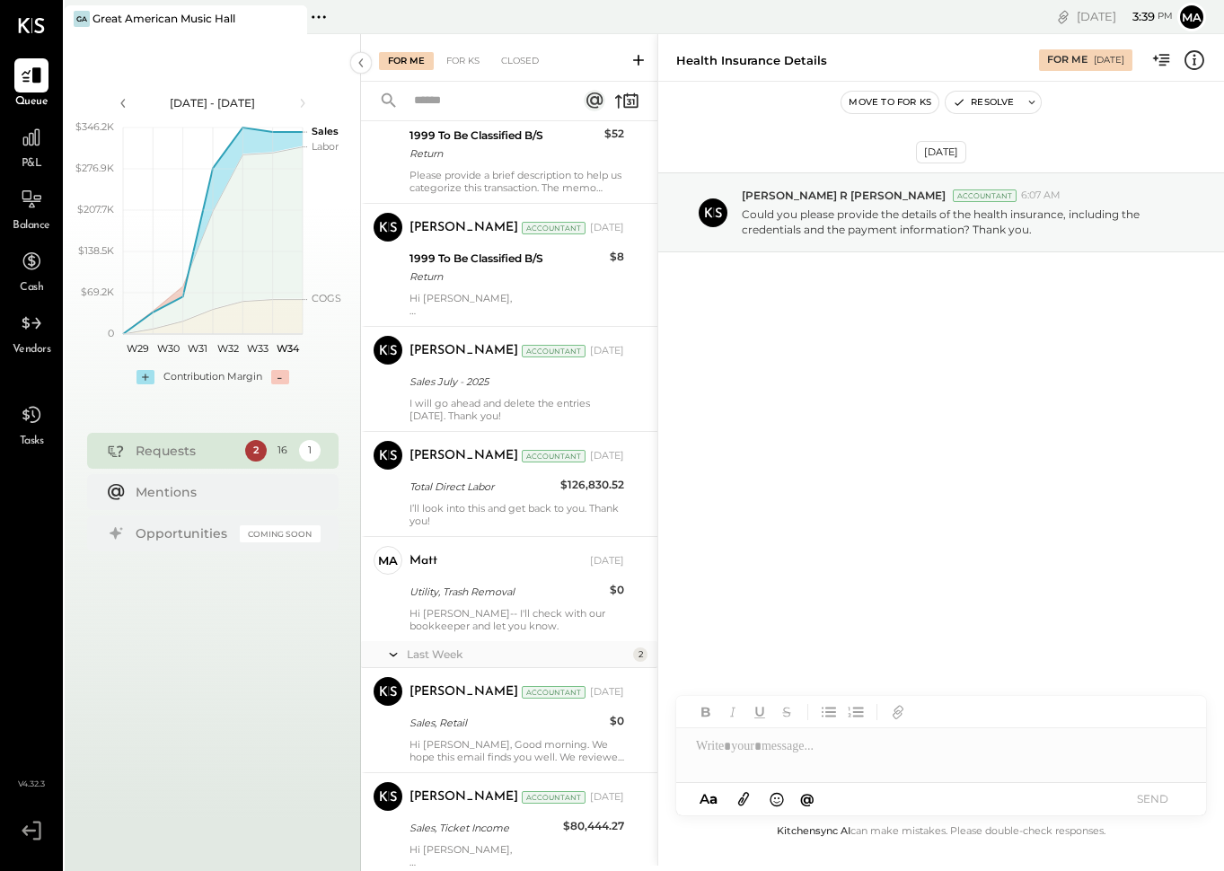
scroll to position [1260, 0]
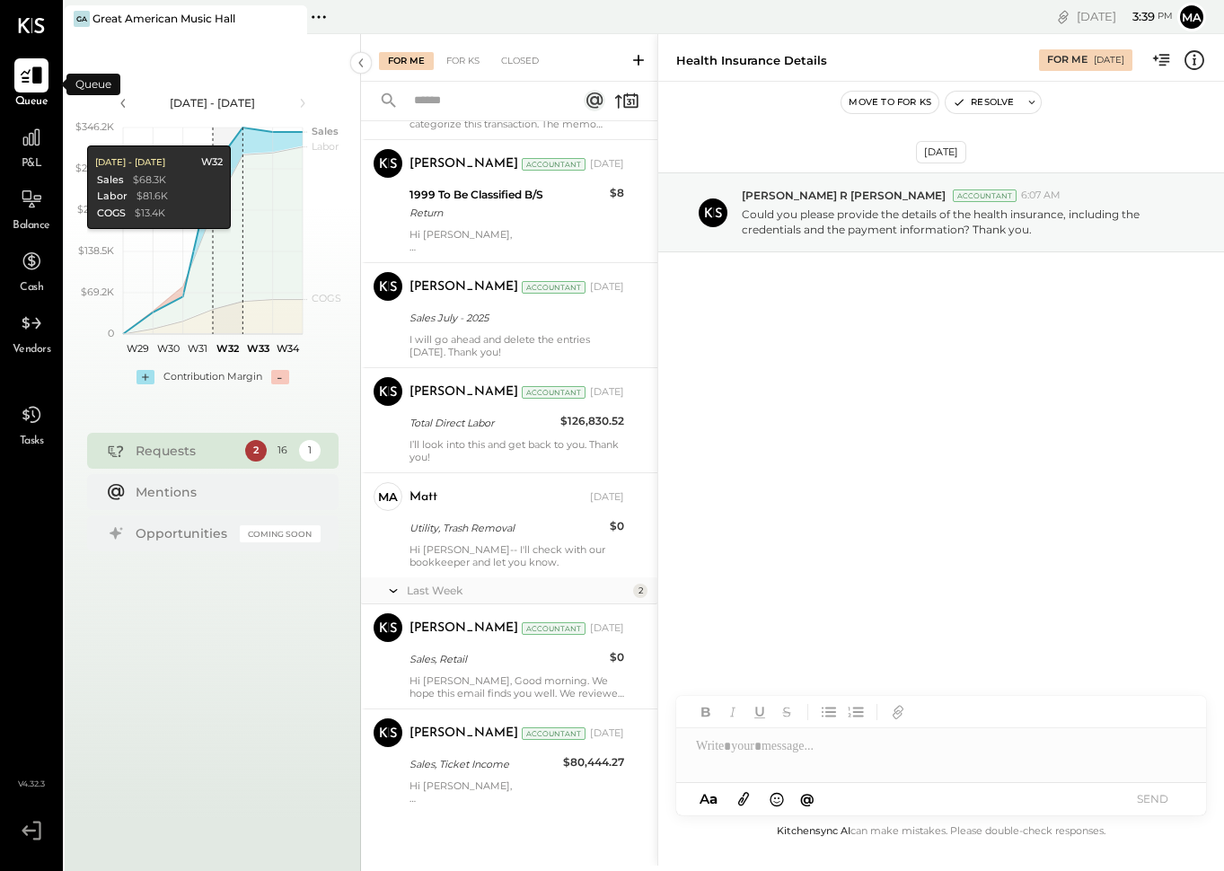
click at [39, 84] on icon at bounding box center [32, 75] width 22 height 17
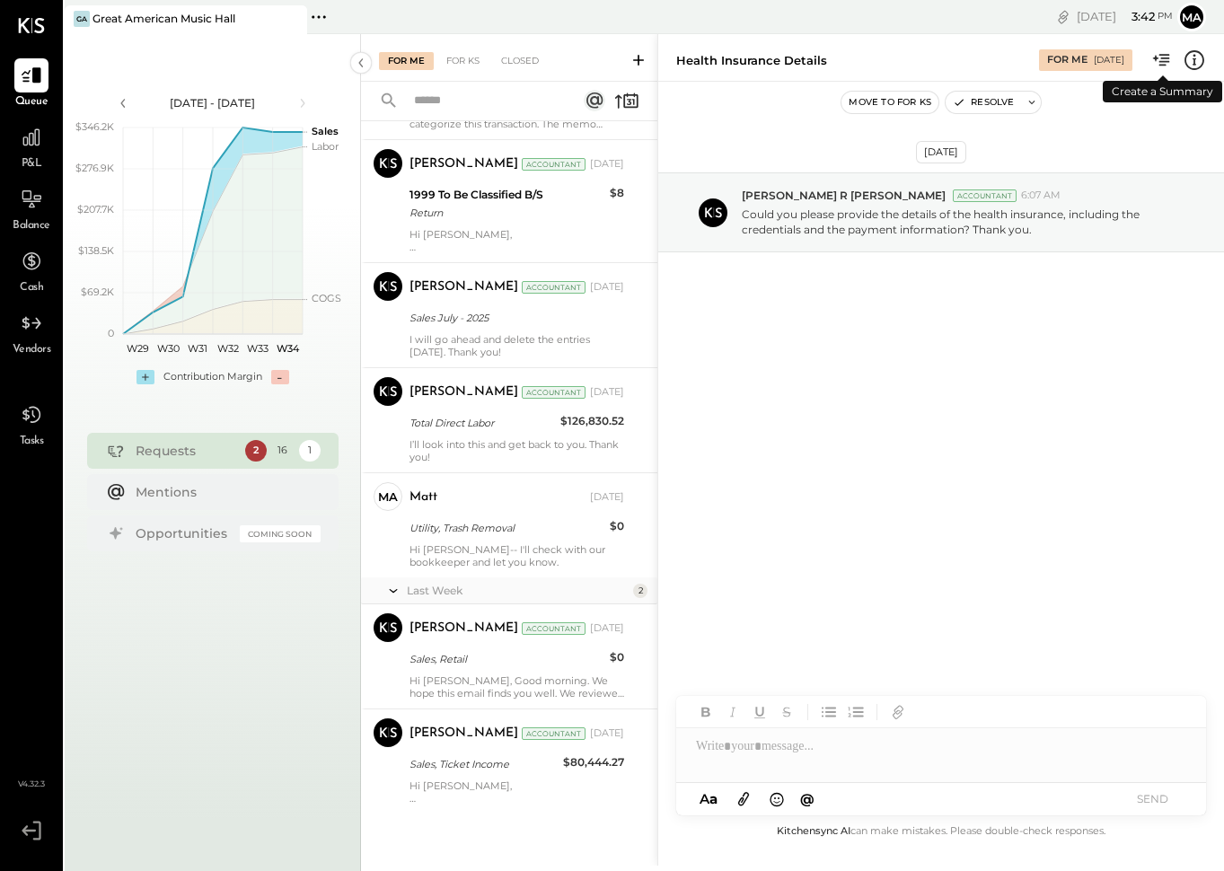
click at [1159, 58] on icon at bounding box center [1161, 59] width 23 height 23
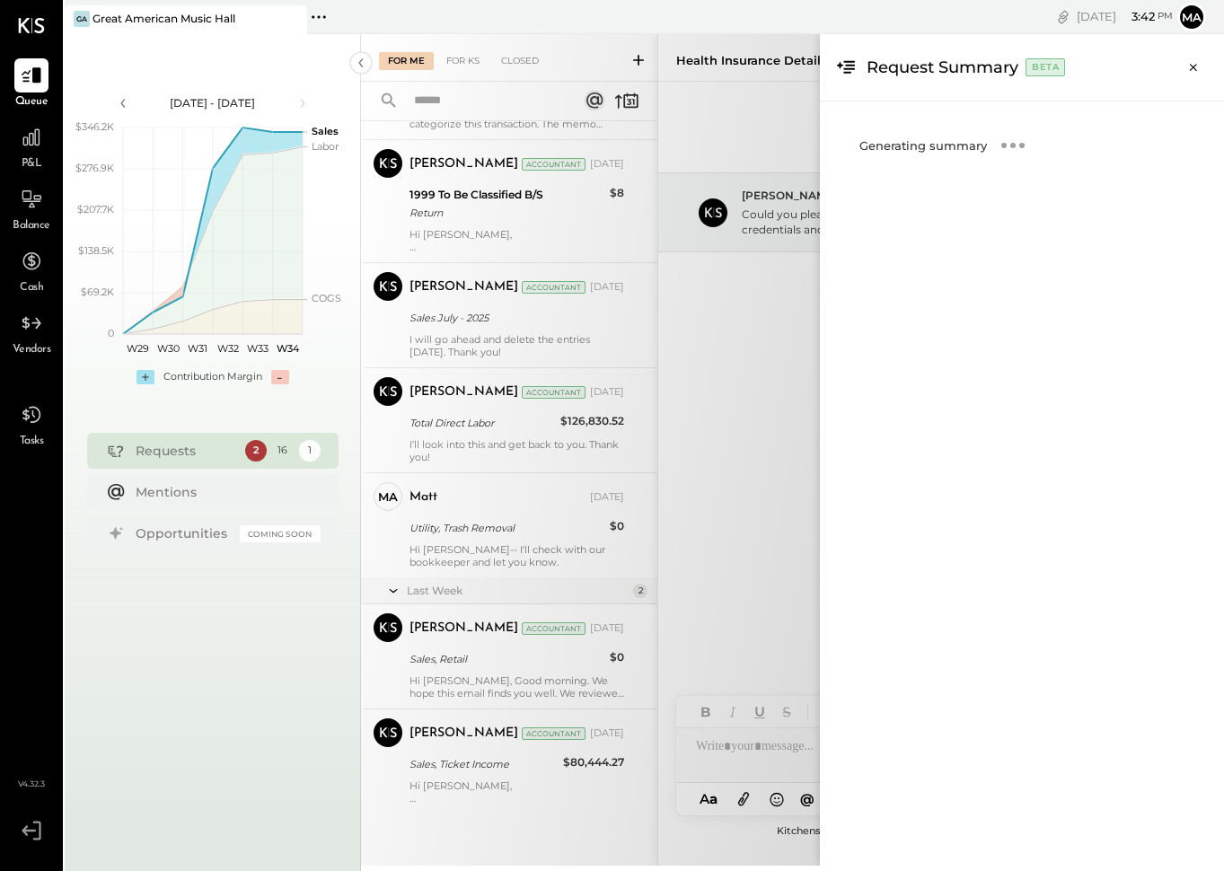
click at [1187, 68] on icon "Close panel" at bounding box center [1193, 67] width 18 height 18
